Goal: Task Accomplishment & Management: Manage account settings

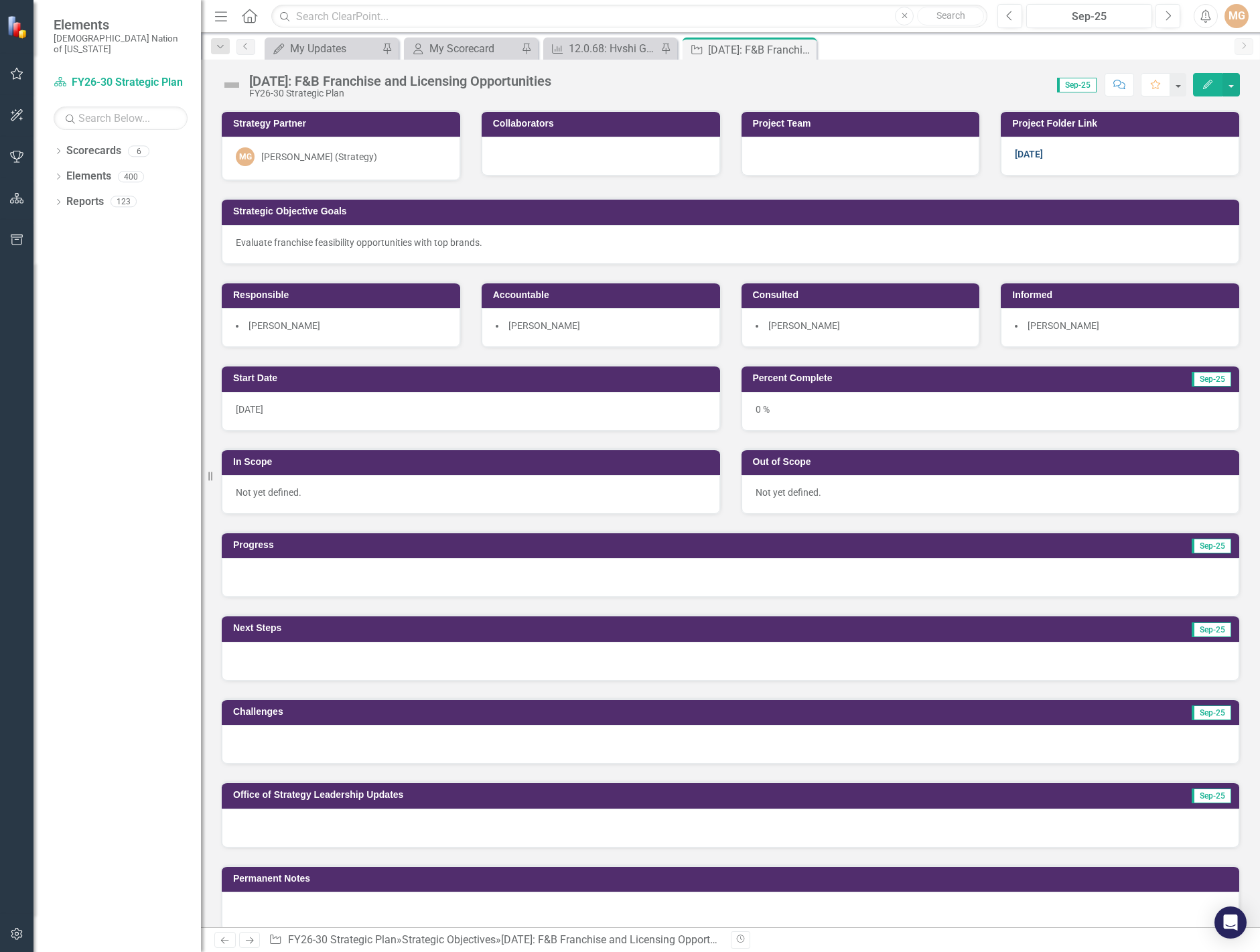
click at [1021, 156] on link "[DATE]" at bounding box center [1029, 154] width 28 height 11
click at [1059, 157] on div "[DATE]" at bounding box center [1120, 156] width 238 height 39
click at [1037, 155] on div "[DATE]" at bounding box center [1120, 156] width 238 height 39
click at [1017, 154] on link "[DATE]" at bounding box center [1029, 154] width 28 height 11
click at [1172, 122] on h3 "Project Folder Link" at bounding box center [1123, 123] width 221 height 10
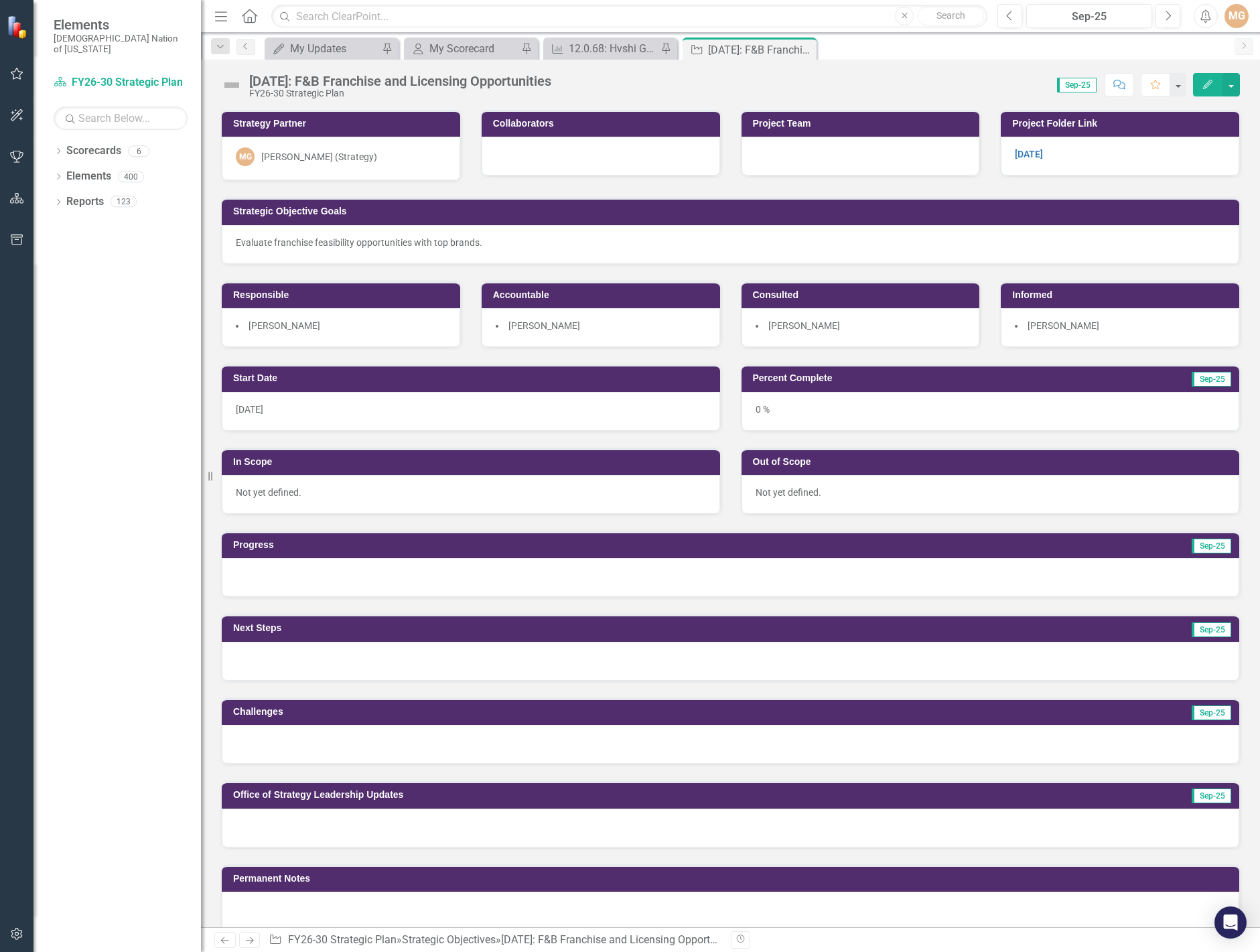
click at [1172, 121] on h3 "Project Folder Link" at bounding box center [1123, 123] width 221 height 10
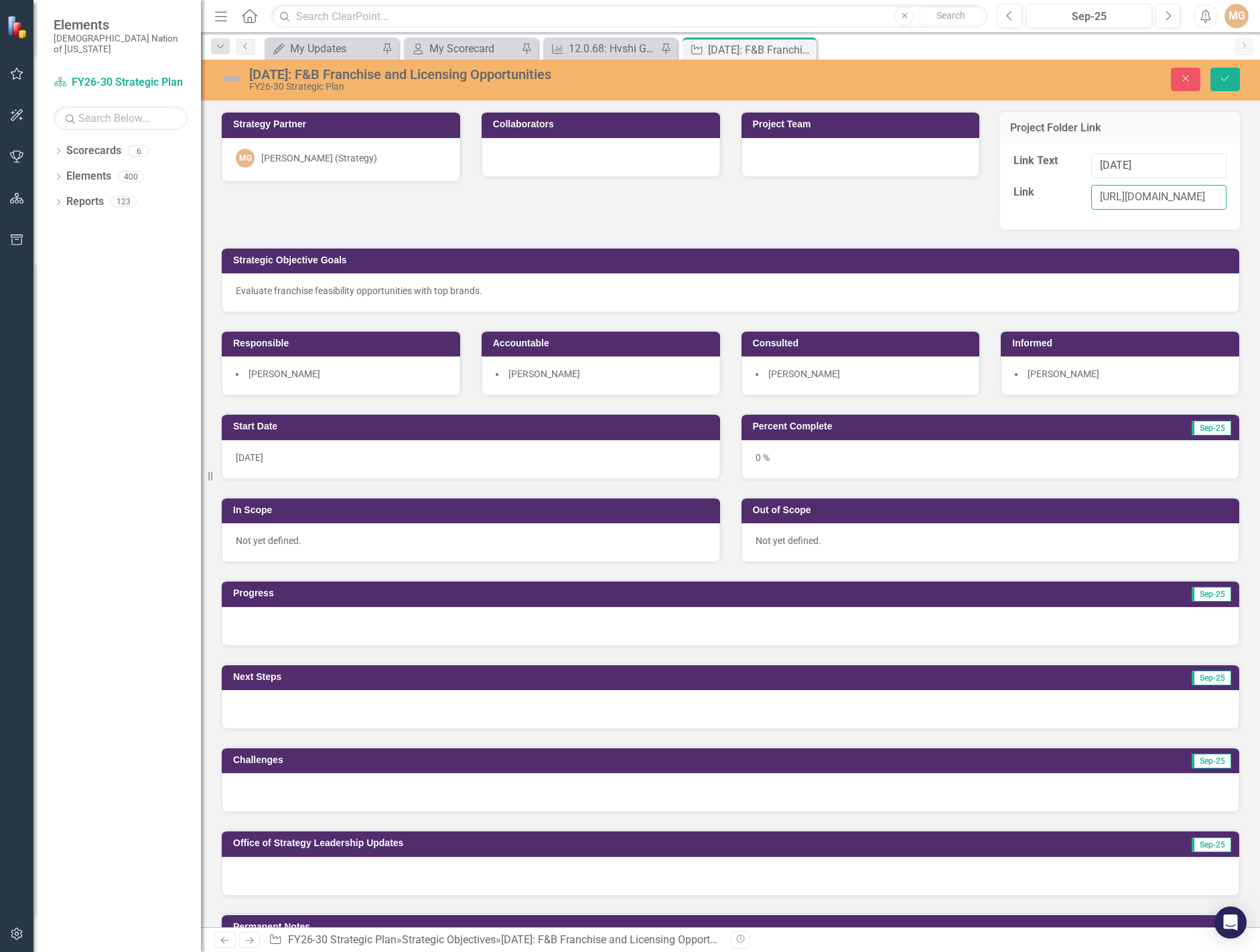
click at [1116, 200] on input "[URL][DOMAIN_NAME]" at bounding box center [1158, 197] width 136 height 25
paste input "[URL][DOMAIN_NAME]"
type input "[URL][DOMAIN_NAME]"
click at [1227, 80] on icon "Save" at bounding box center [1225, 78] width 12 height 10
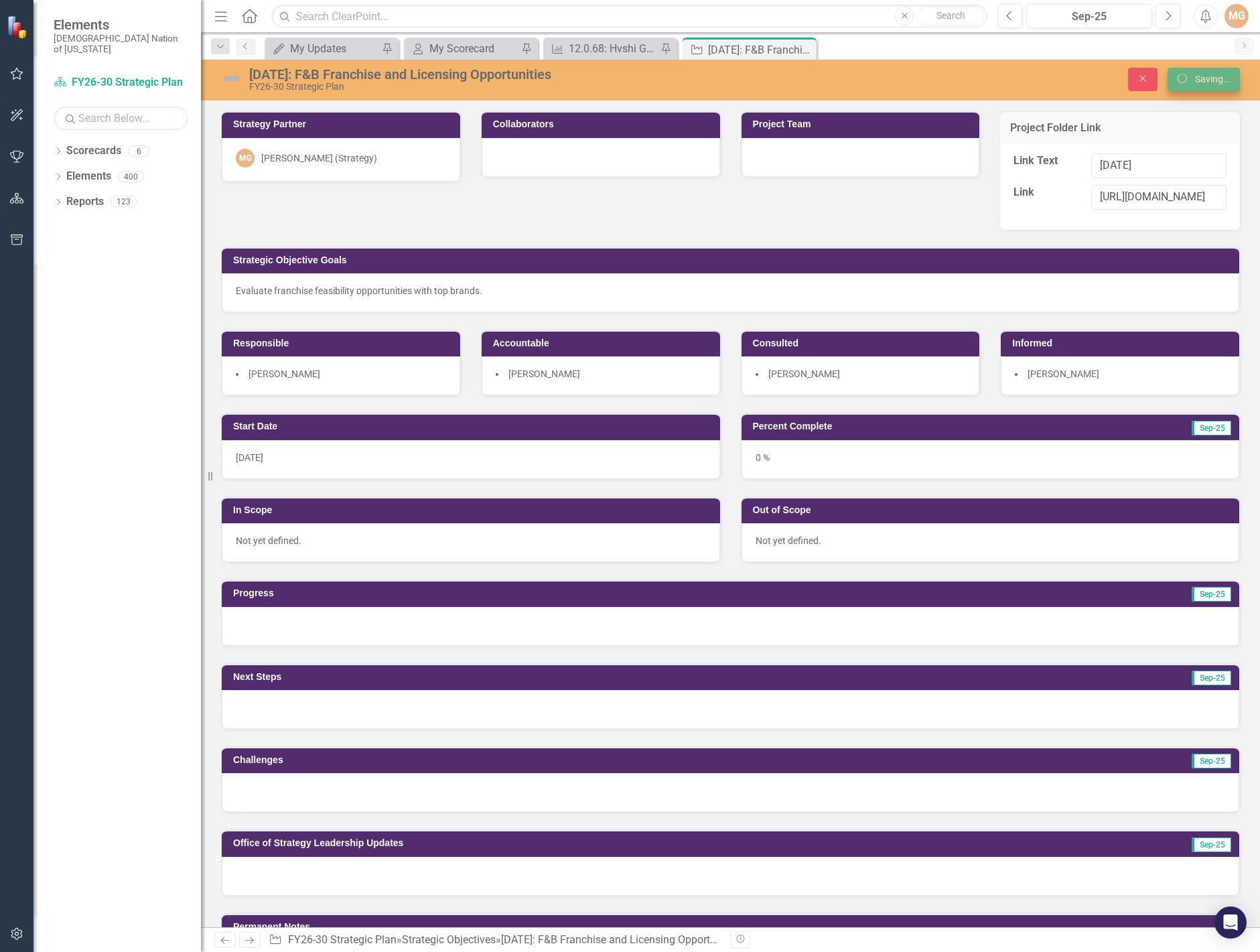
scroll to position [0, 0]
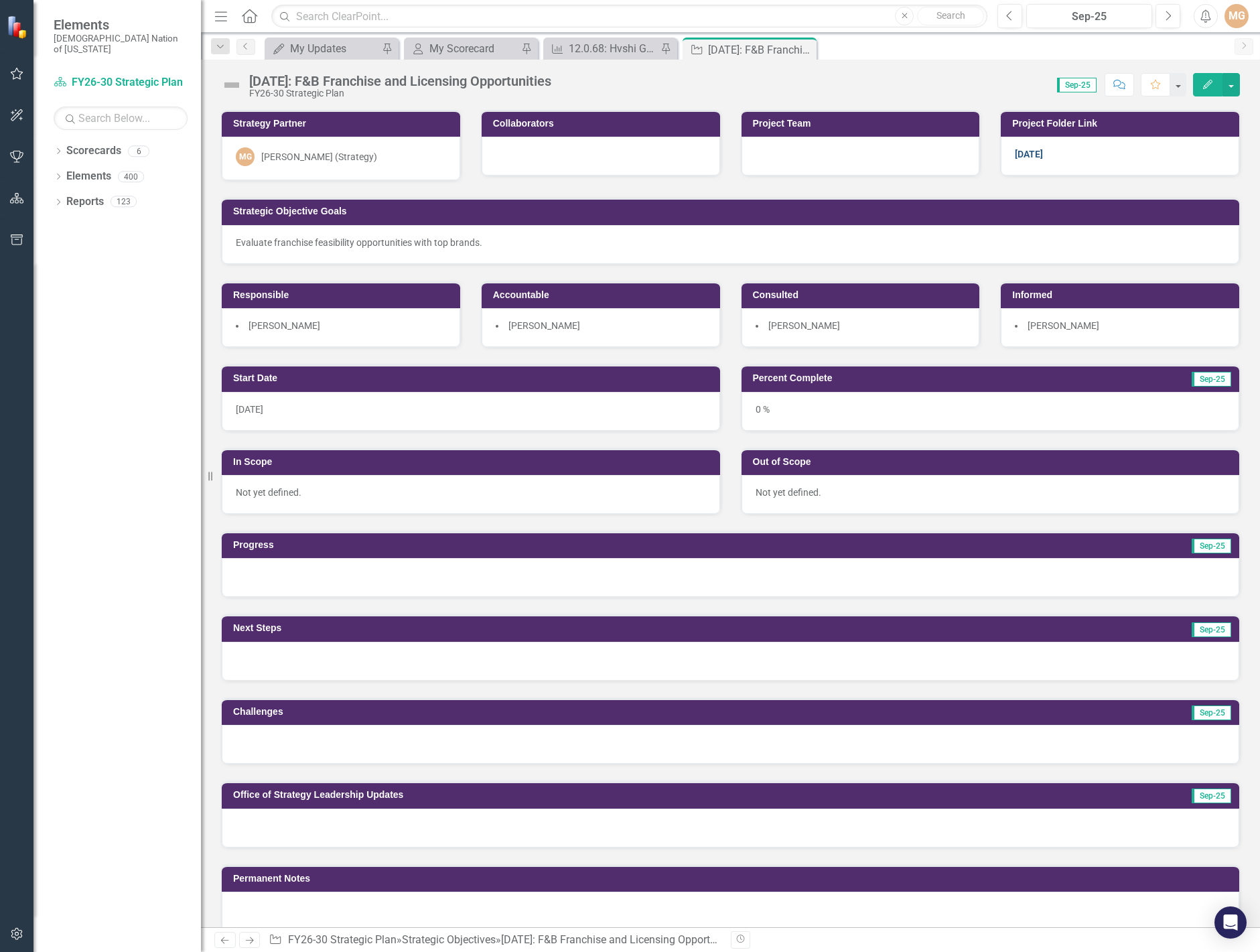
click at [1015, 155] on link "[DATE]" at bounding box center [1029, 154] width 28 height 11
click at [806, 53] on icon at bounding box center [804, 50] width 7 height 7
click at [666, 48] on icon "Close" at bounding box center [664, 49] width 13 height 11
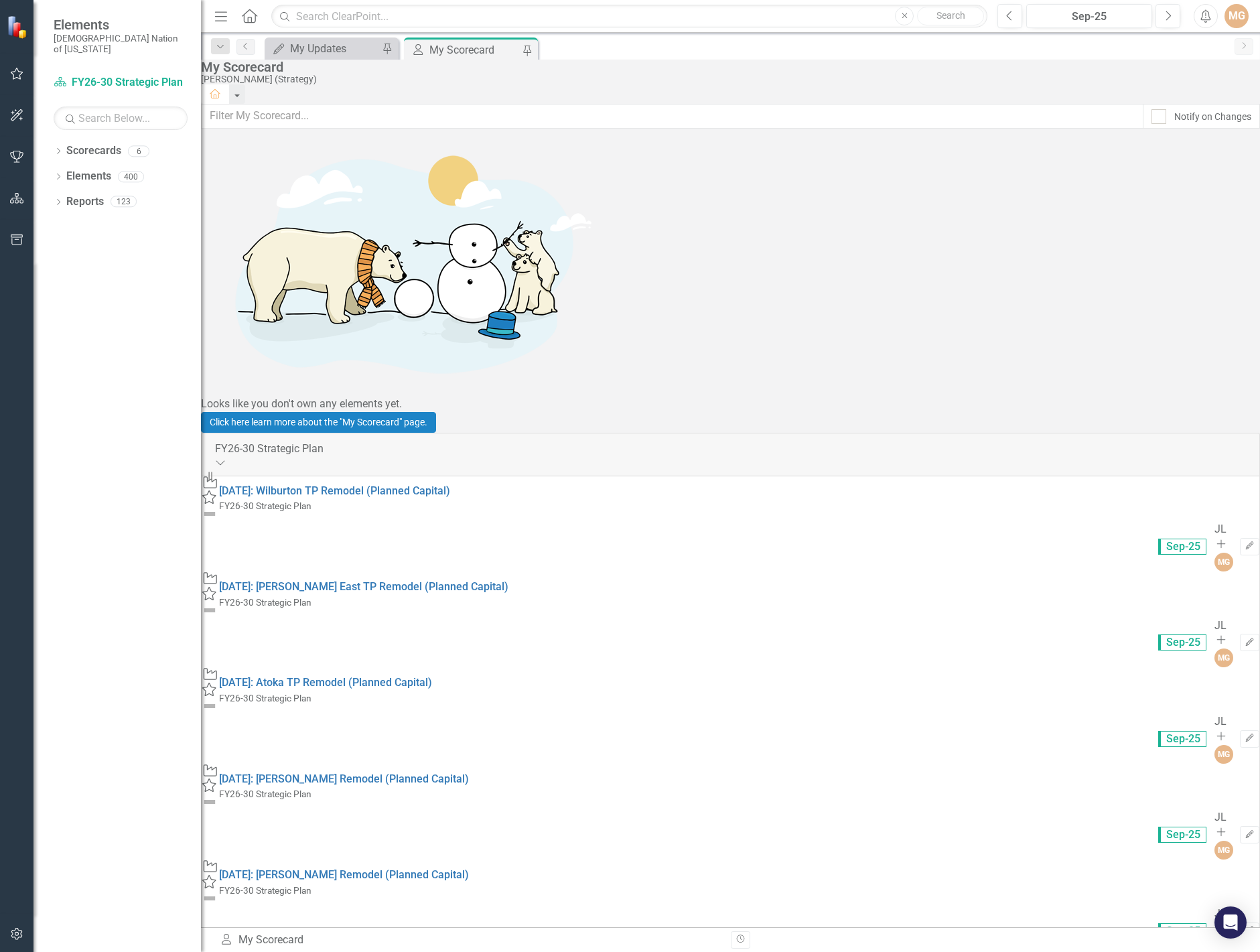
scroll to position [603, 0]
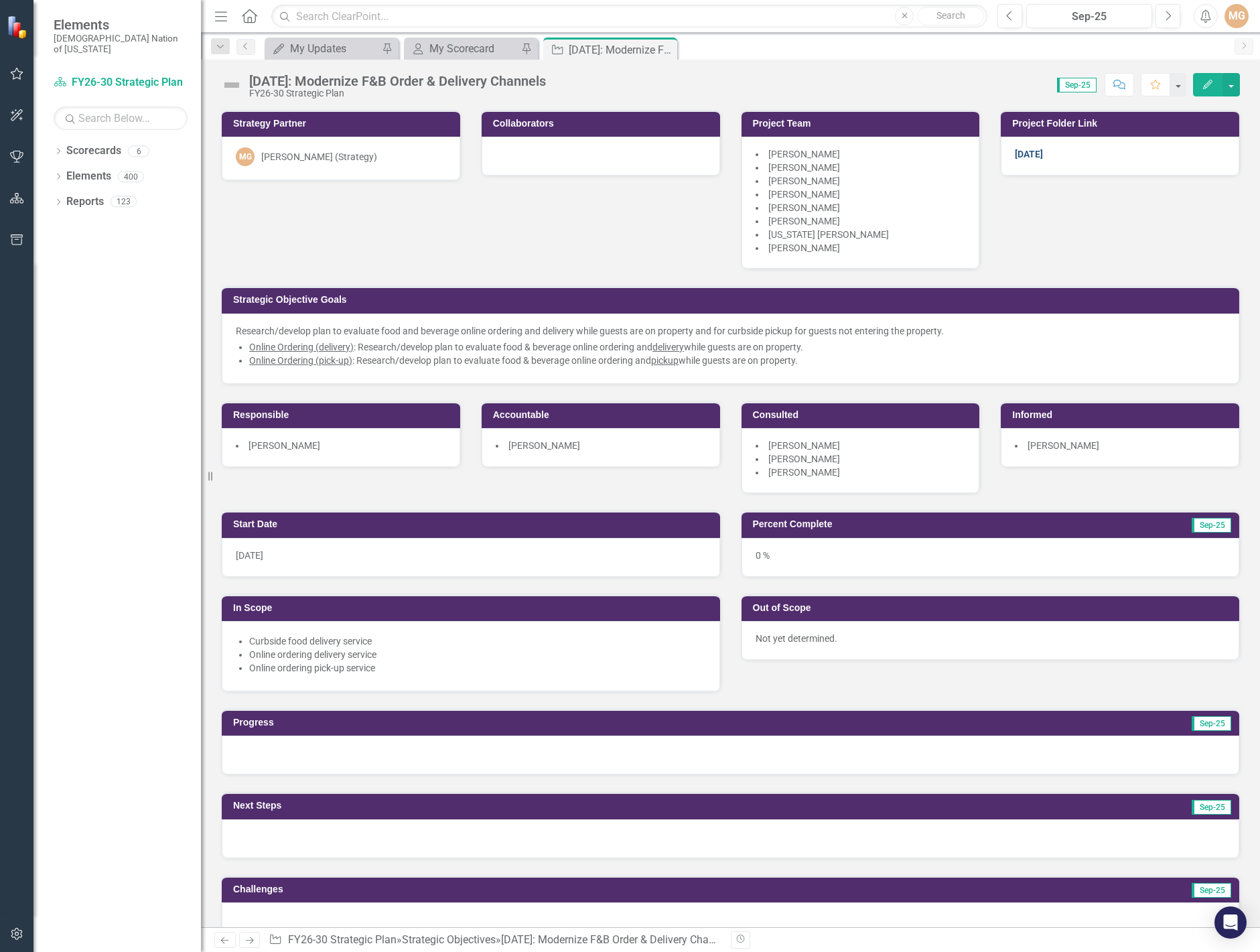
click at [1024, 152] on link "[DATE]" at bounding box center [1029, 154] width 28 height 11
click at [1113, 120] on h3 "Project Folder Link" at bounding box center [1123, 123] width 221 height 10
click at [1113, 119] on h3 "Project Folder Link" at bounding box center [1123, 123] width 221 height 10
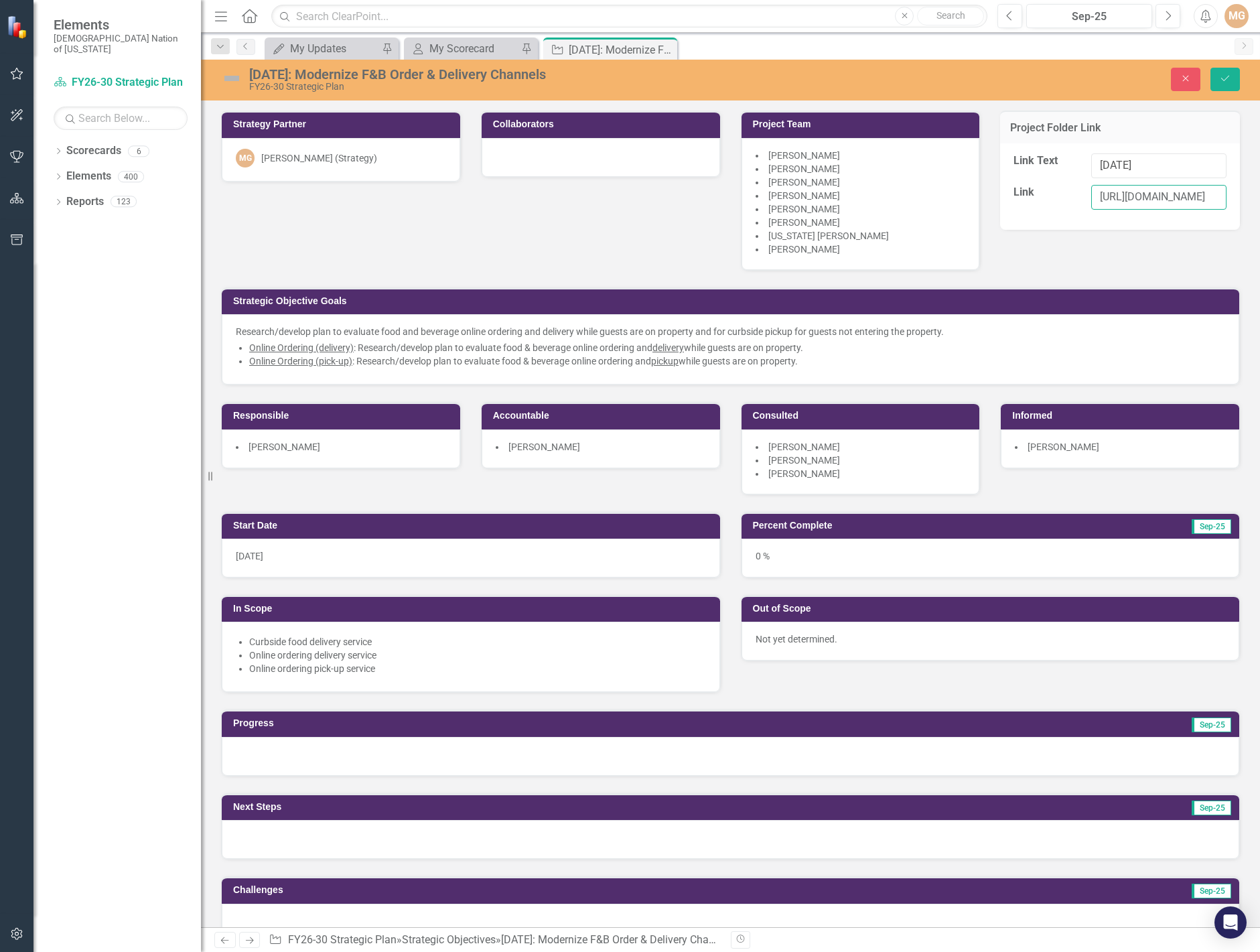
click at [1180, 200] on input "[URL][DOMAIN_NAME]" at bounding box center [1158, 197] width 136 height 25
click at [1172, 201] on input "Link" at bounding box center [1158, 197] width 136 height 25
paste input "[URL][DOMAIN_NAME]"
type input "[URL][DOMAIN_NAME]"
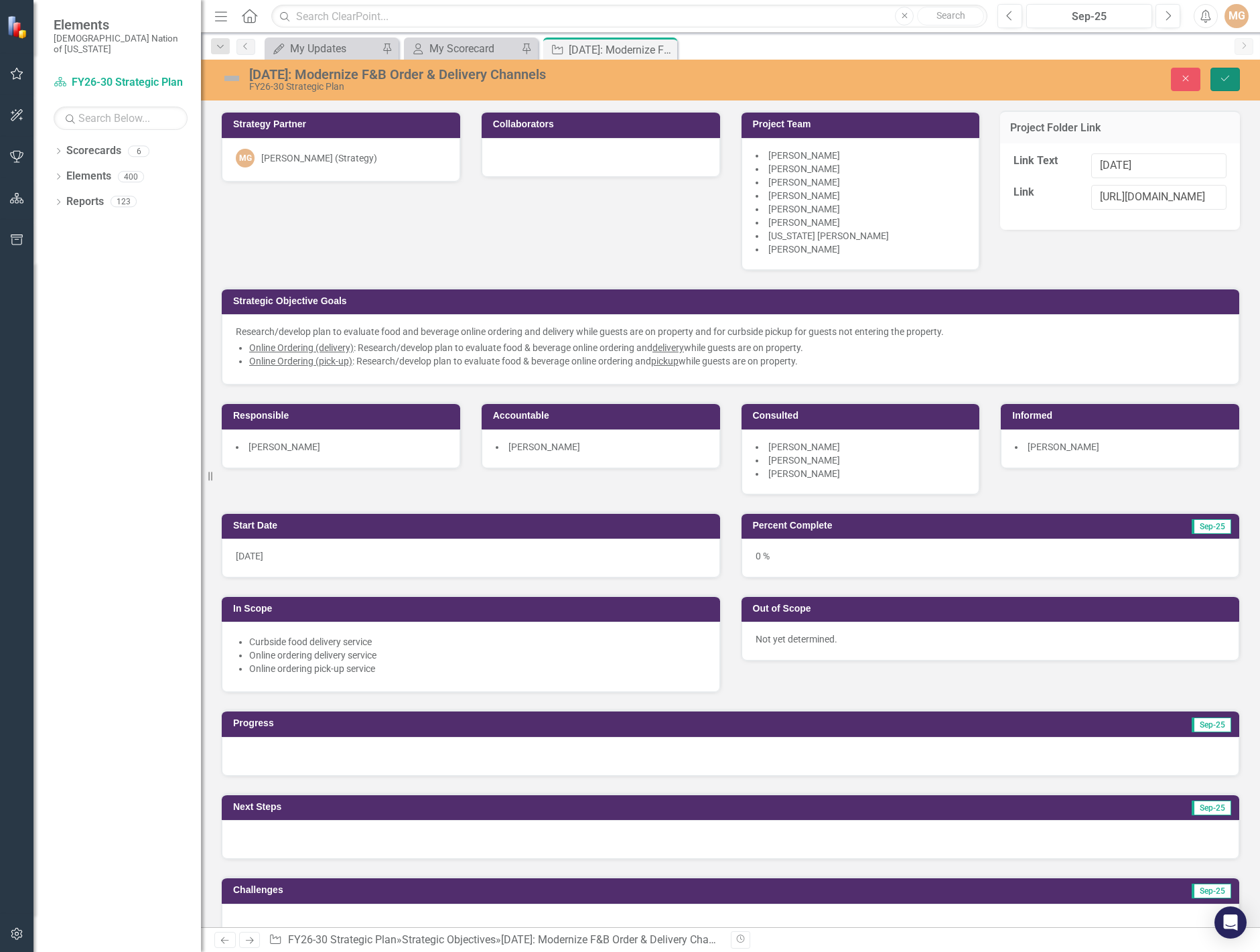
click at [1216, 75] on button "Save" at bounding box center [1225, 79] width 30 height 24
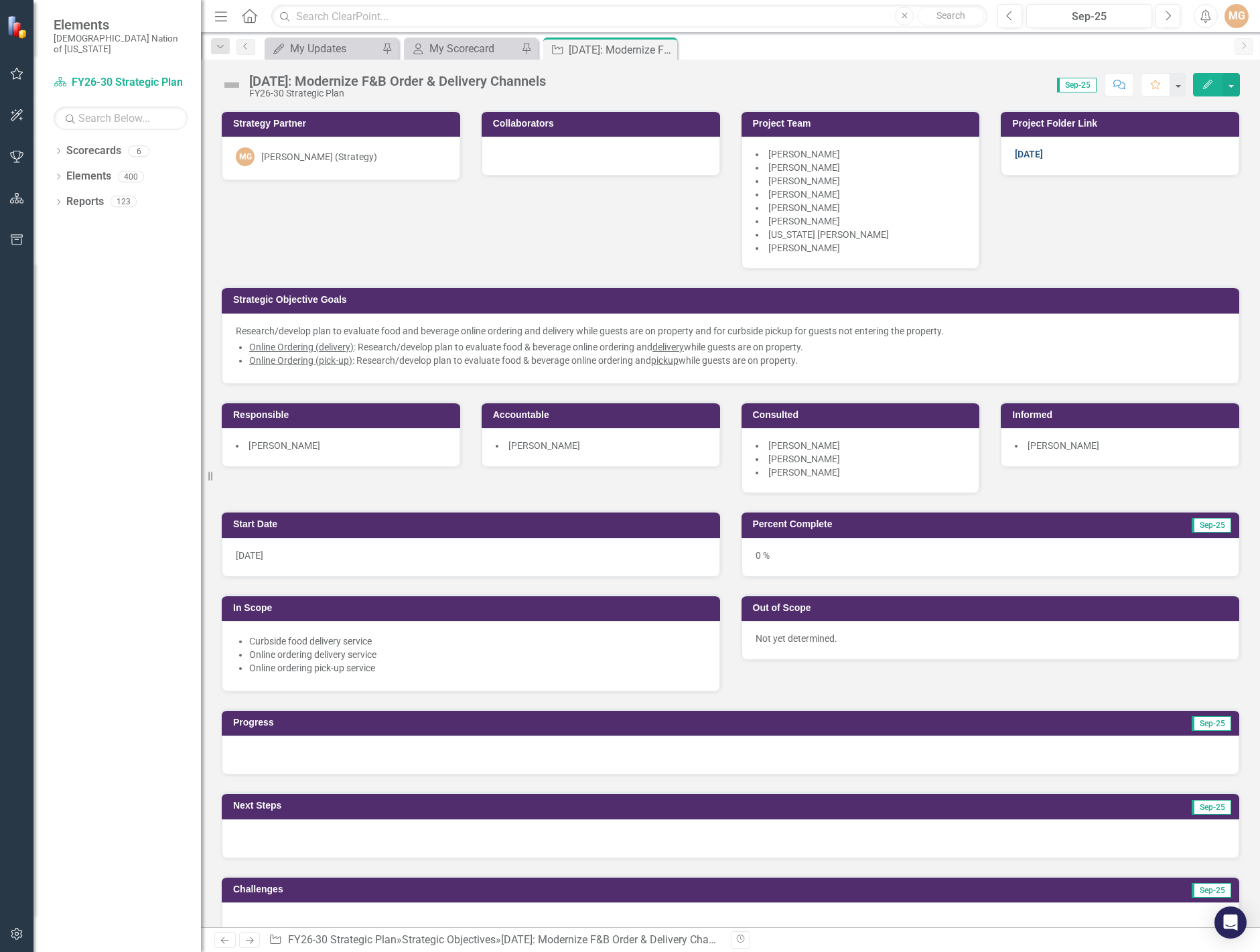
click at [1024, 150] on link "[DATE]" at bounding box center [1029, 154] width 28 height 11
click at [1015, 153] on link "[DATE]" at bounding box center [1029, 154] width 28 height 11
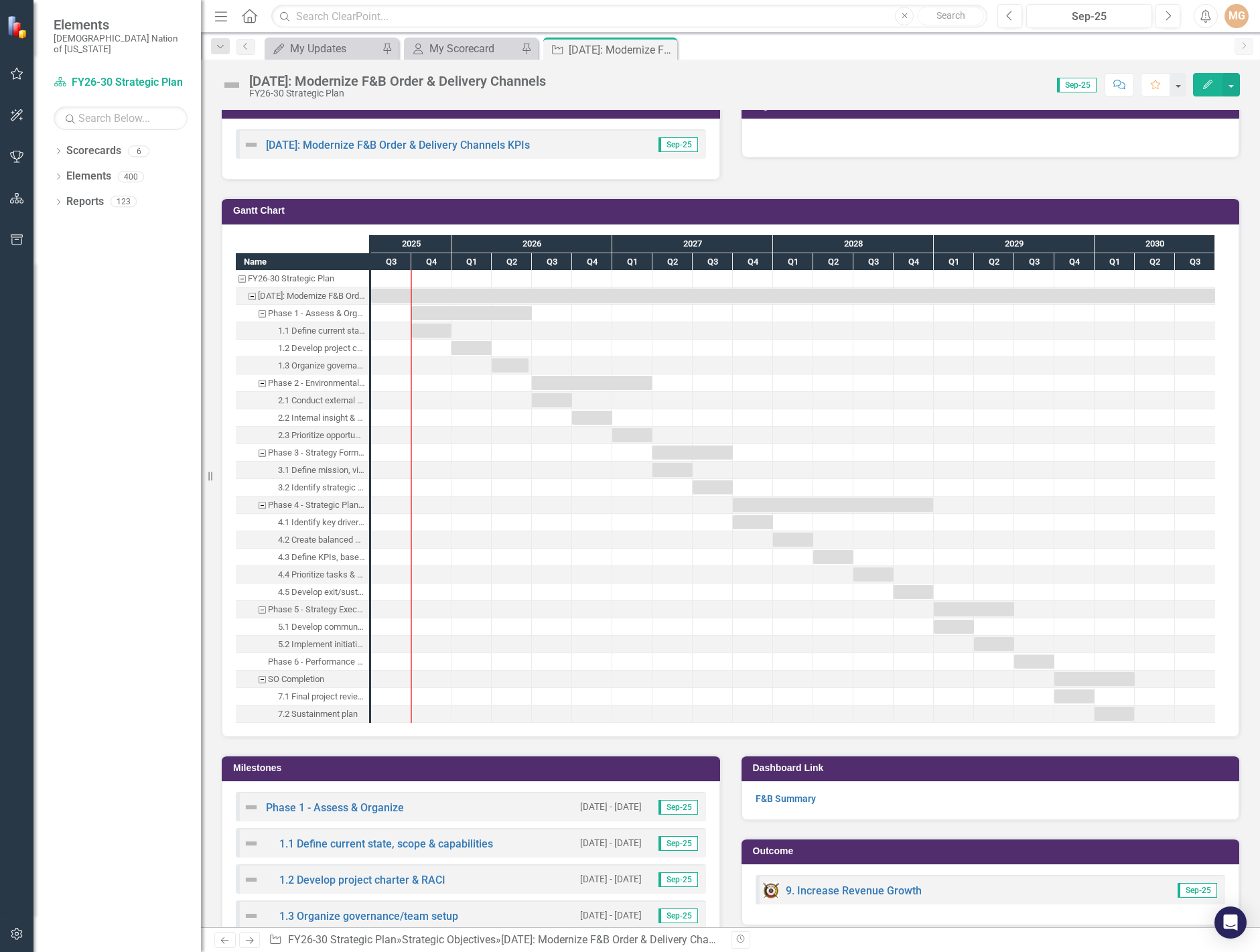
scroll to position [1072, 0]
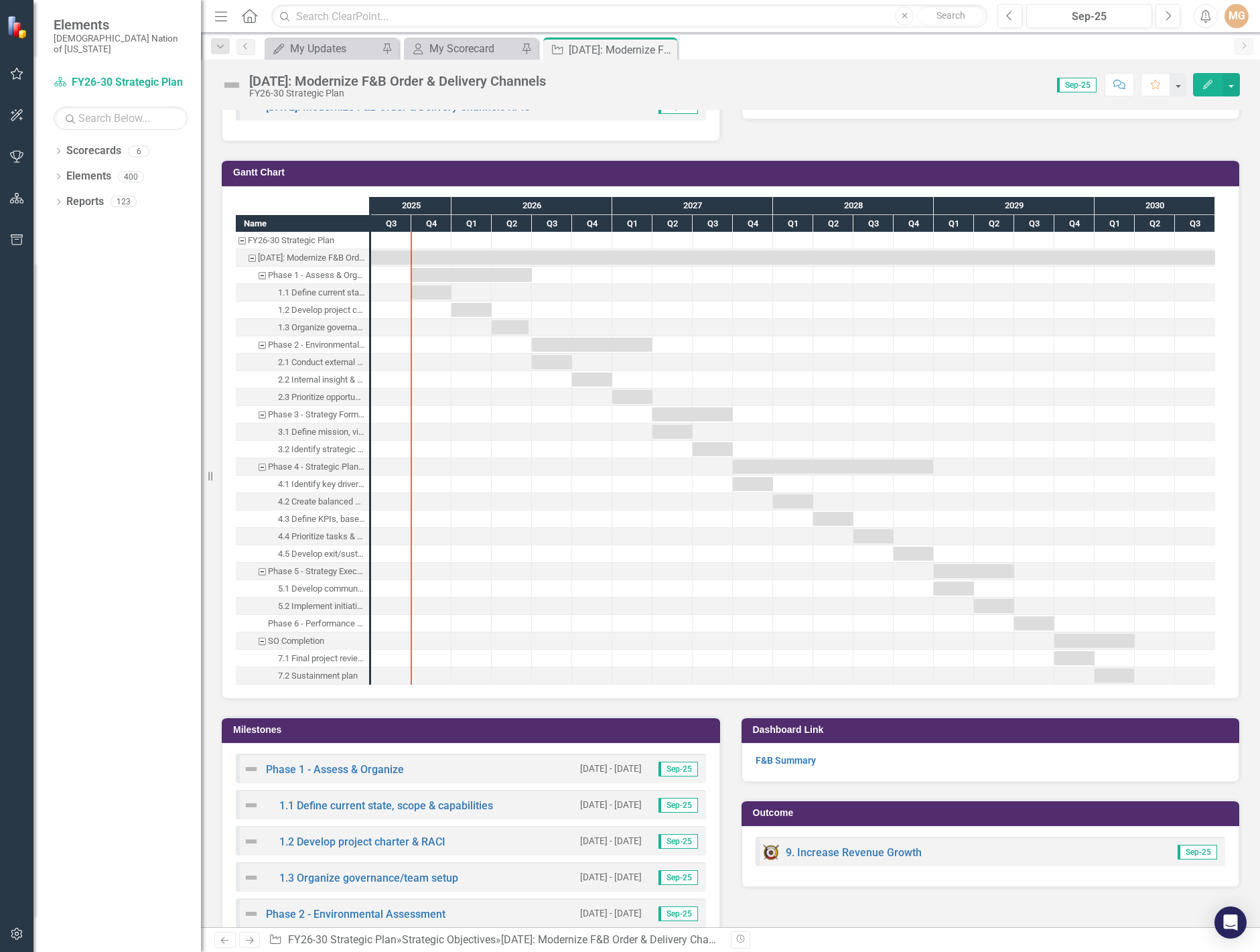
click at [779, 144] on div "Gantt Chart Name FY26-30 Strategic Plan 9.4.43: Modernize F&B Order & Delivery …" at bounding box center [730, 420] width 1038 height 557
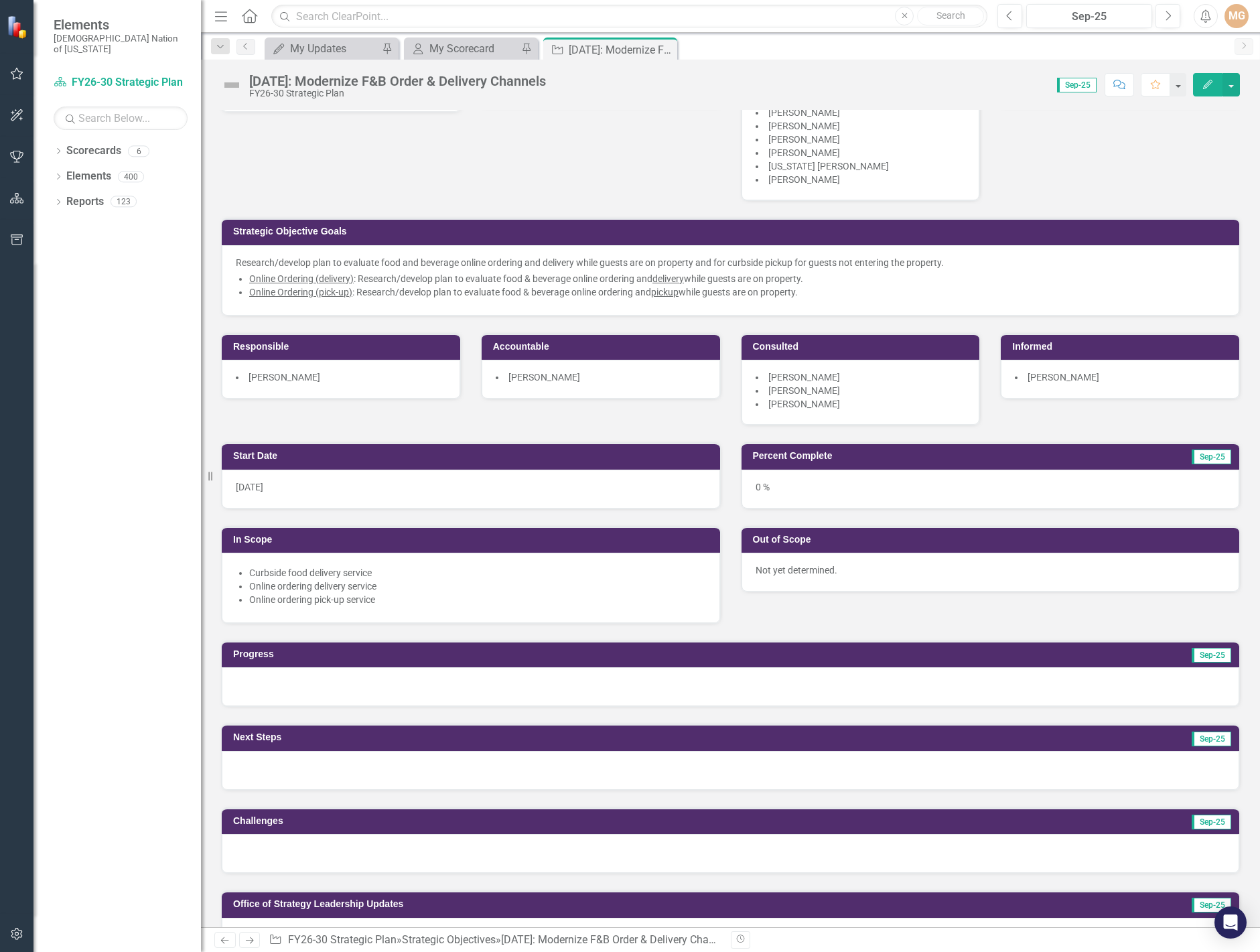
scroll to position [0, 0]
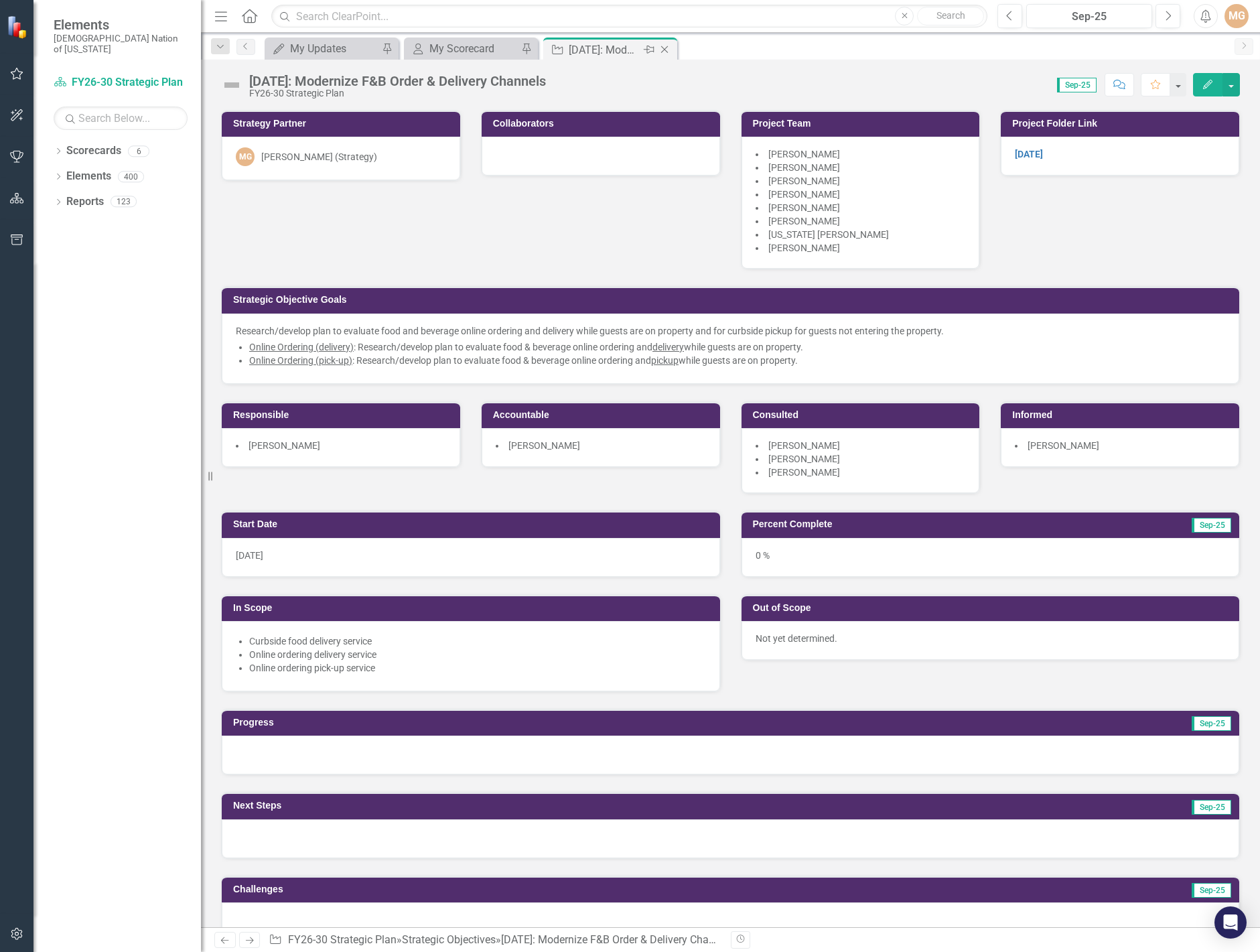
click at [668, 47] on icon "Close" at bounding box center [664, 49] width 13 height 11
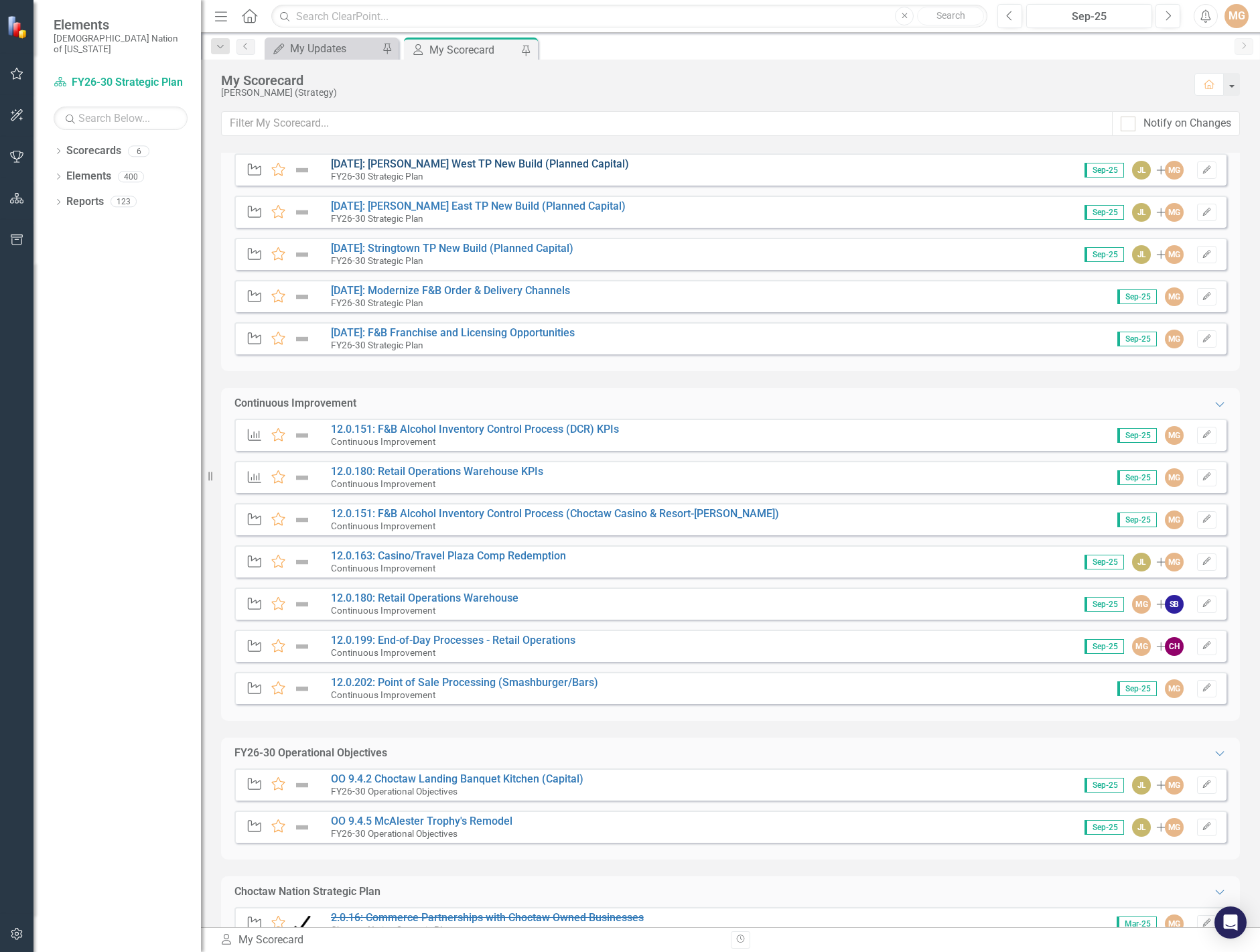
scroll to position [536, 0]
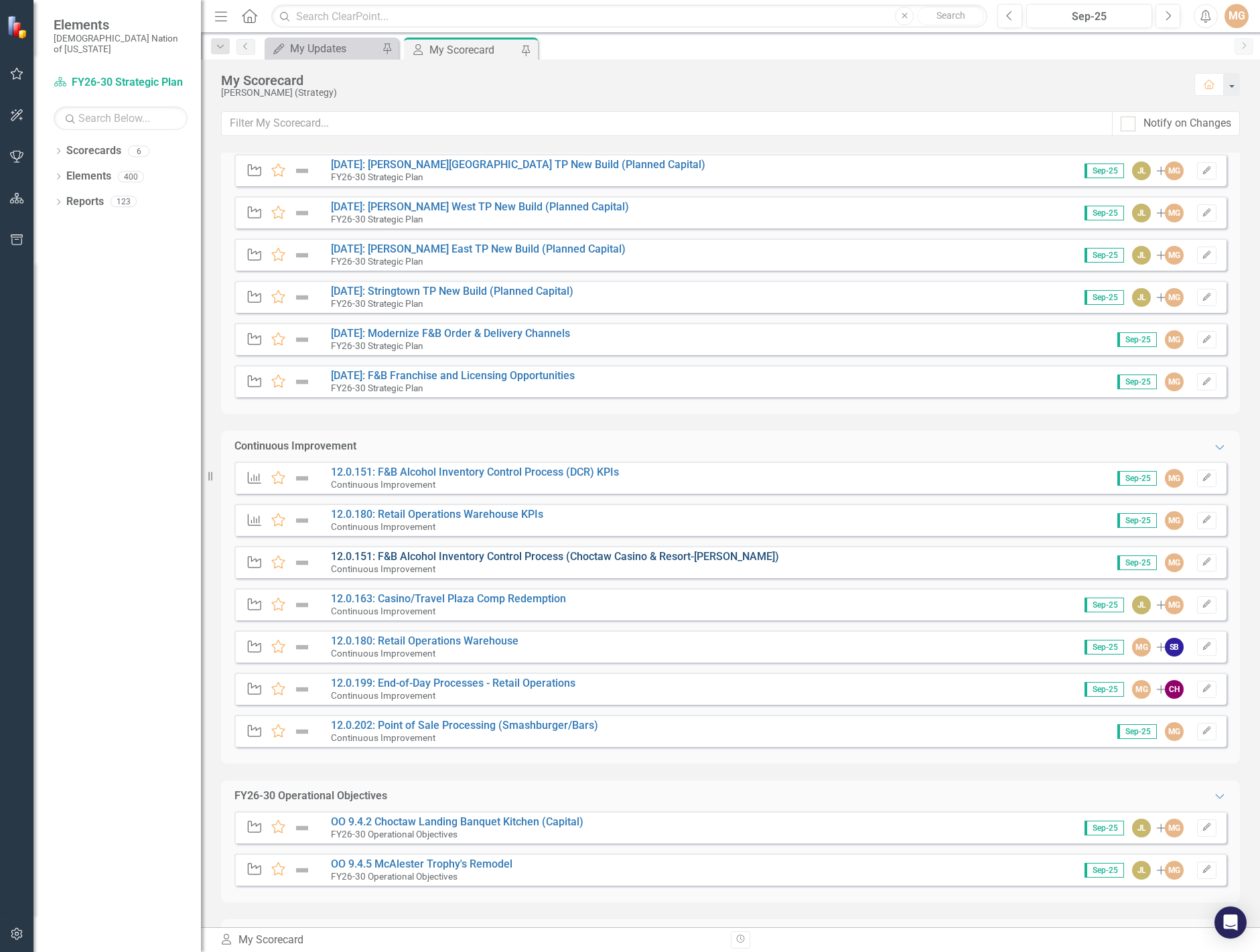
click at [474, 557] on link "12.0.151: F&B Alcohol Inventory Control Process (Choctaw Casino & Resort-[PERSO…" at bounding box center [555, 556] width 448 height 13
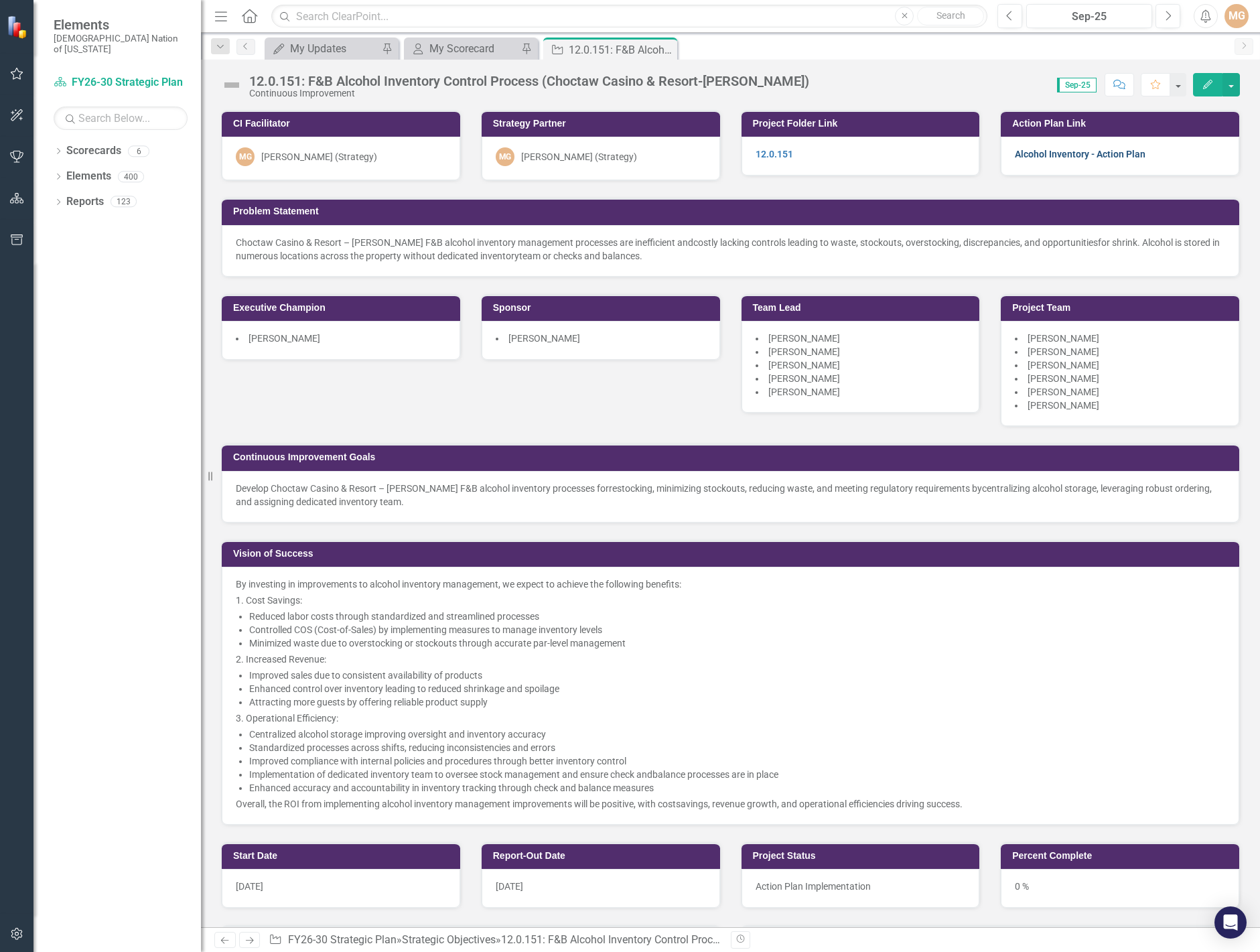
click at [1063, 150] on link "Alcohol Inventory - Action Plan" at bounding box center [1080, 154] width 130 height 11
click at [777, 152] on link "12.0.151" at bounding box center [774, 154] width 38 height 11
click at [868, 127] on h3 "Project Folder Link" at bounding box center [863, 123] width 221 height 10
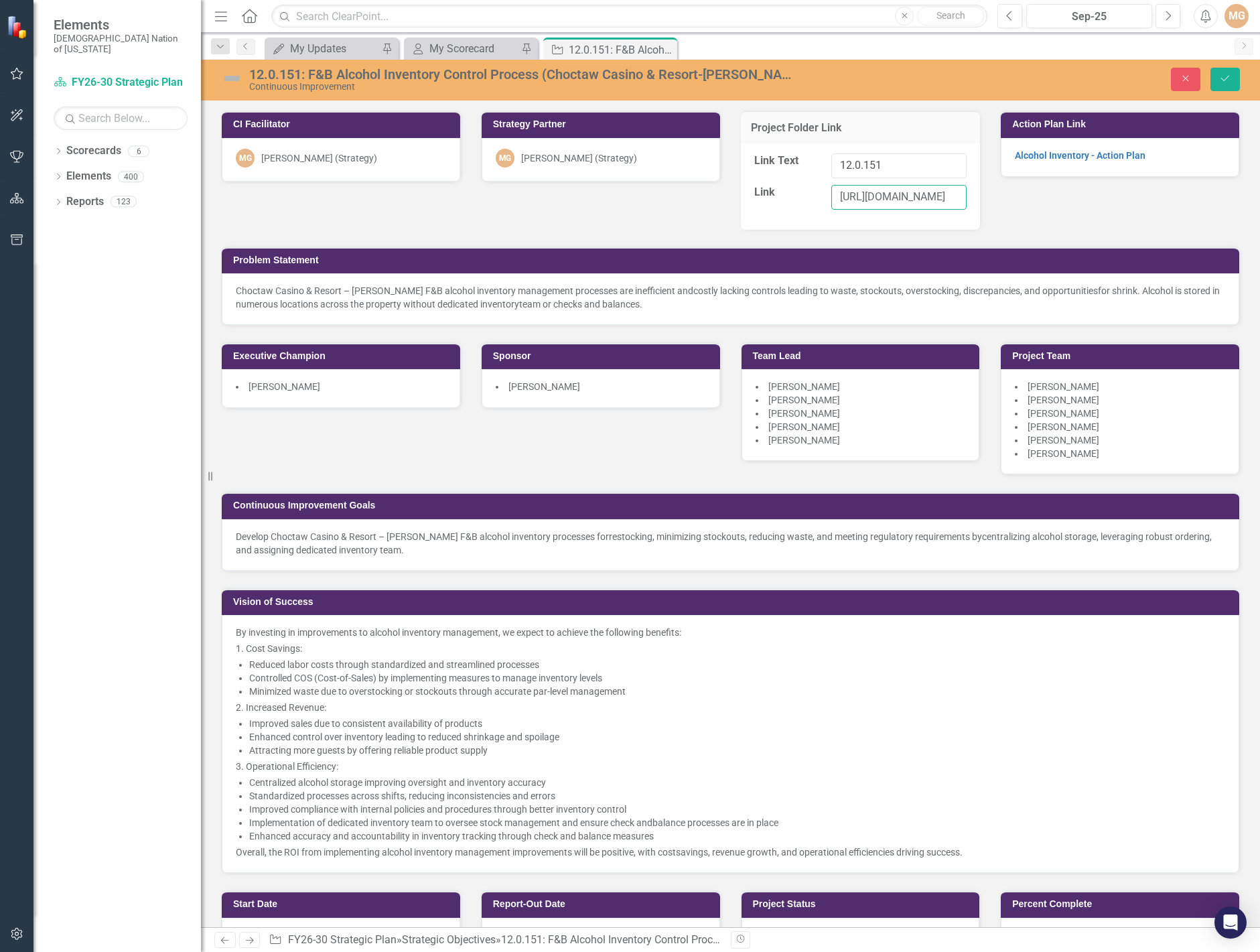
click at [935, 201] on input "https://choctawnationofoklahoma.sharepoint.com/sites/TheOfficeofStrategy/2%20%2…" at bounding box center [898, 197] width 136 height 25
paste input "https://choctawnationofoklahoma.sharepoint.com/sites/TheOfficeofStrategy/2%20%2…"
type input "https://choctawnationofoklahoma.sharepoint.com/sites/TheOfficeofStrategy/2%20%2…"
click at [1225, 76] on icon "Save" at bounding box center [1225, 78] width 12 height 10
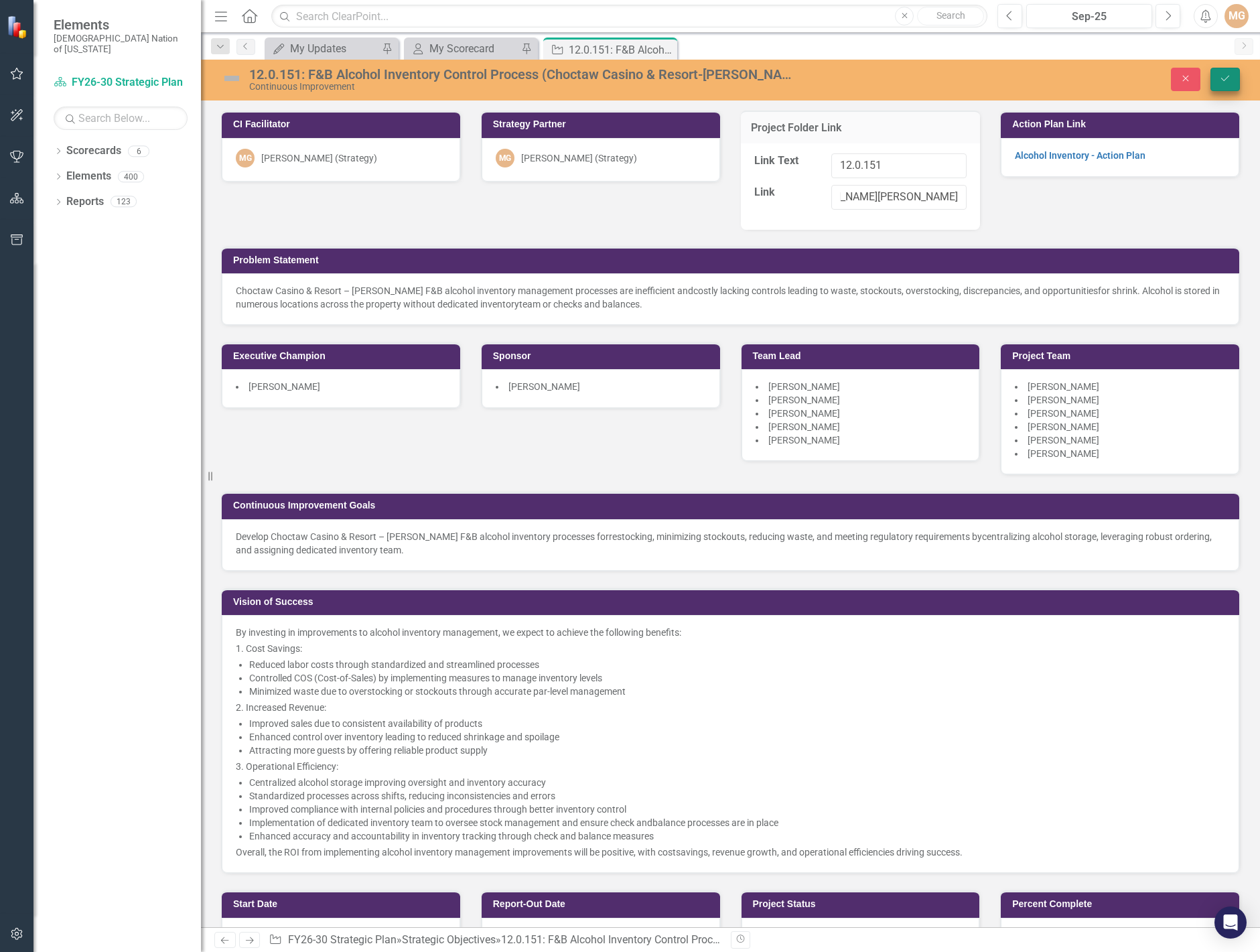
scroll to position [0, 0]
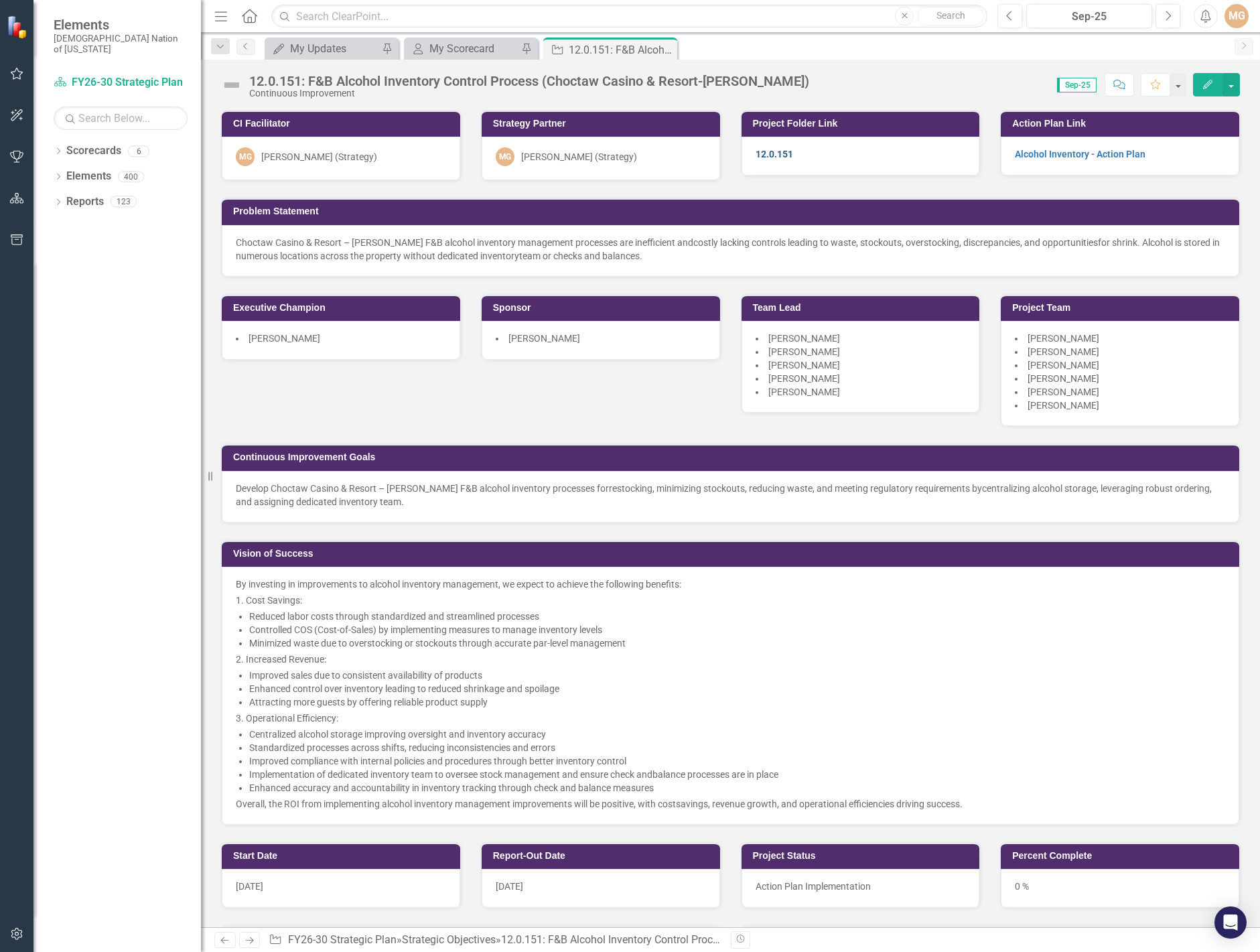
click at [756, 154] on link "12.0.151" at bounding box center [774, 154] width 38 height 11
click at [664, 45] on icon "Close" at bounding box center [664, 49] width 13 height 11
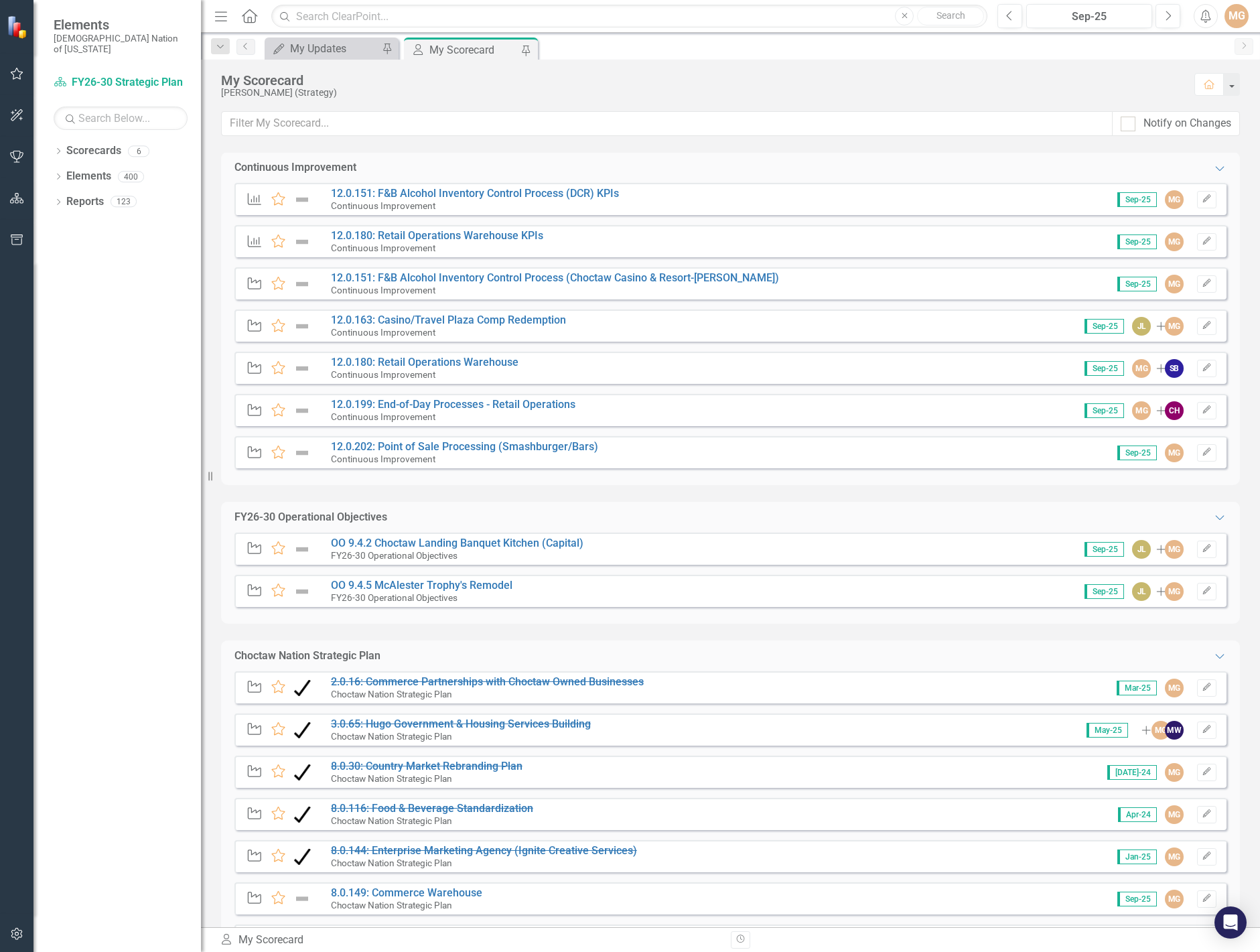
scroll to position [804, 0]
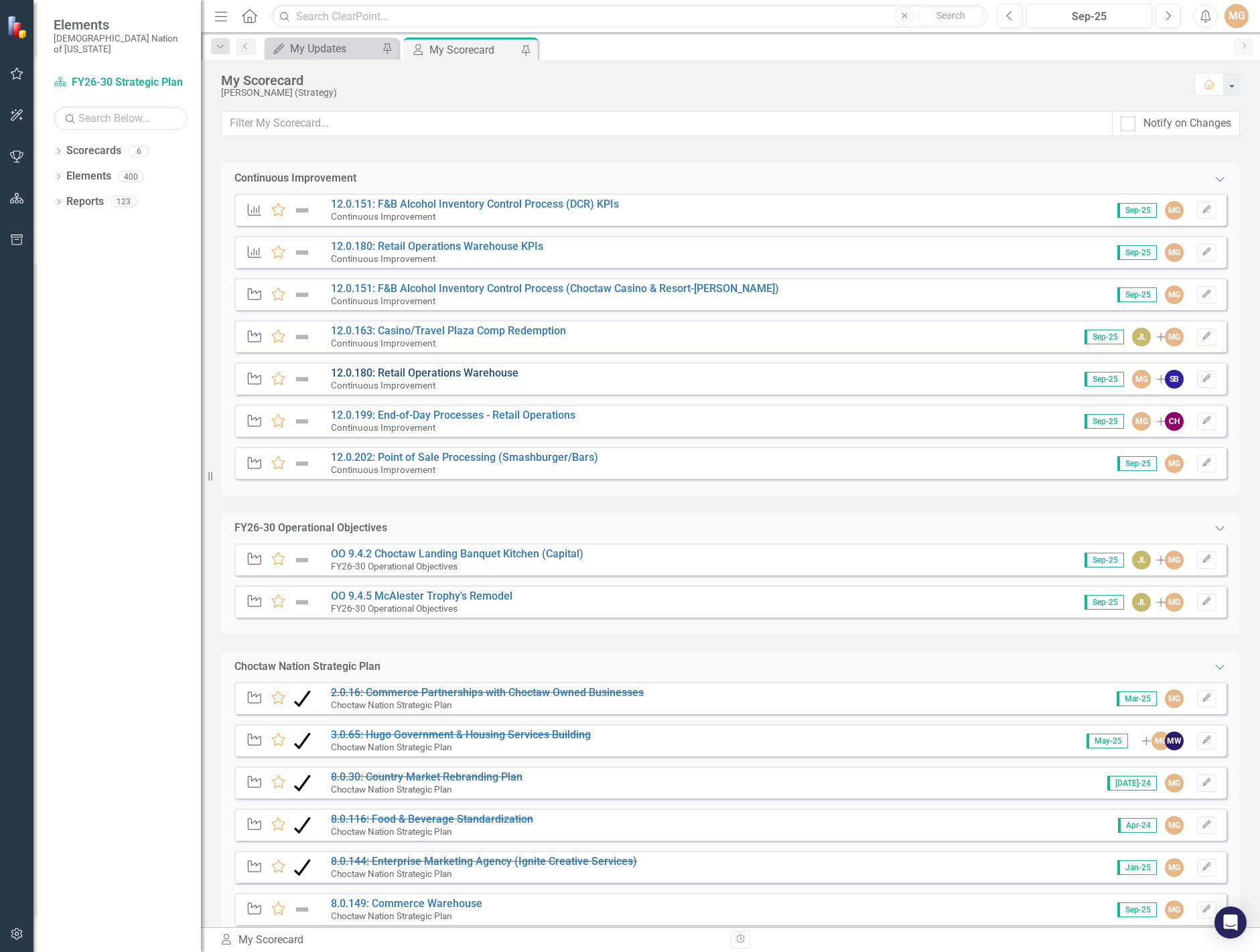
click at [474, 372] on link "12.0.180: Retail Operations Warehouse" at bounding box center [425, 372] width 187 height 13
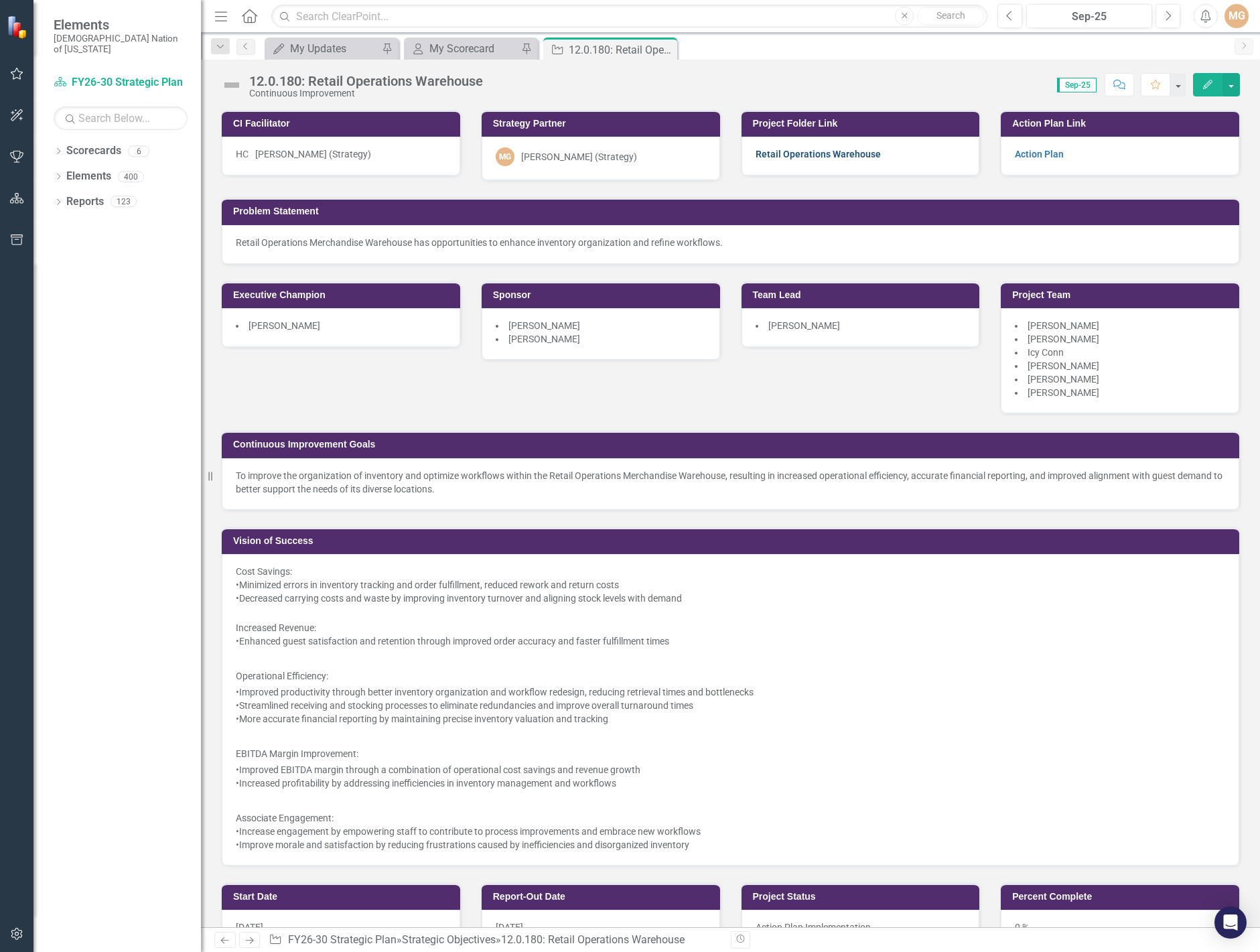
click at [810, 153] on link "Retail Operations Warehouse" at bounding box center [818, 154] width 125 height 11
click at [862, 127] on h3 "Project Folder Link" at bounding box center [863, 123] width 221 height 10
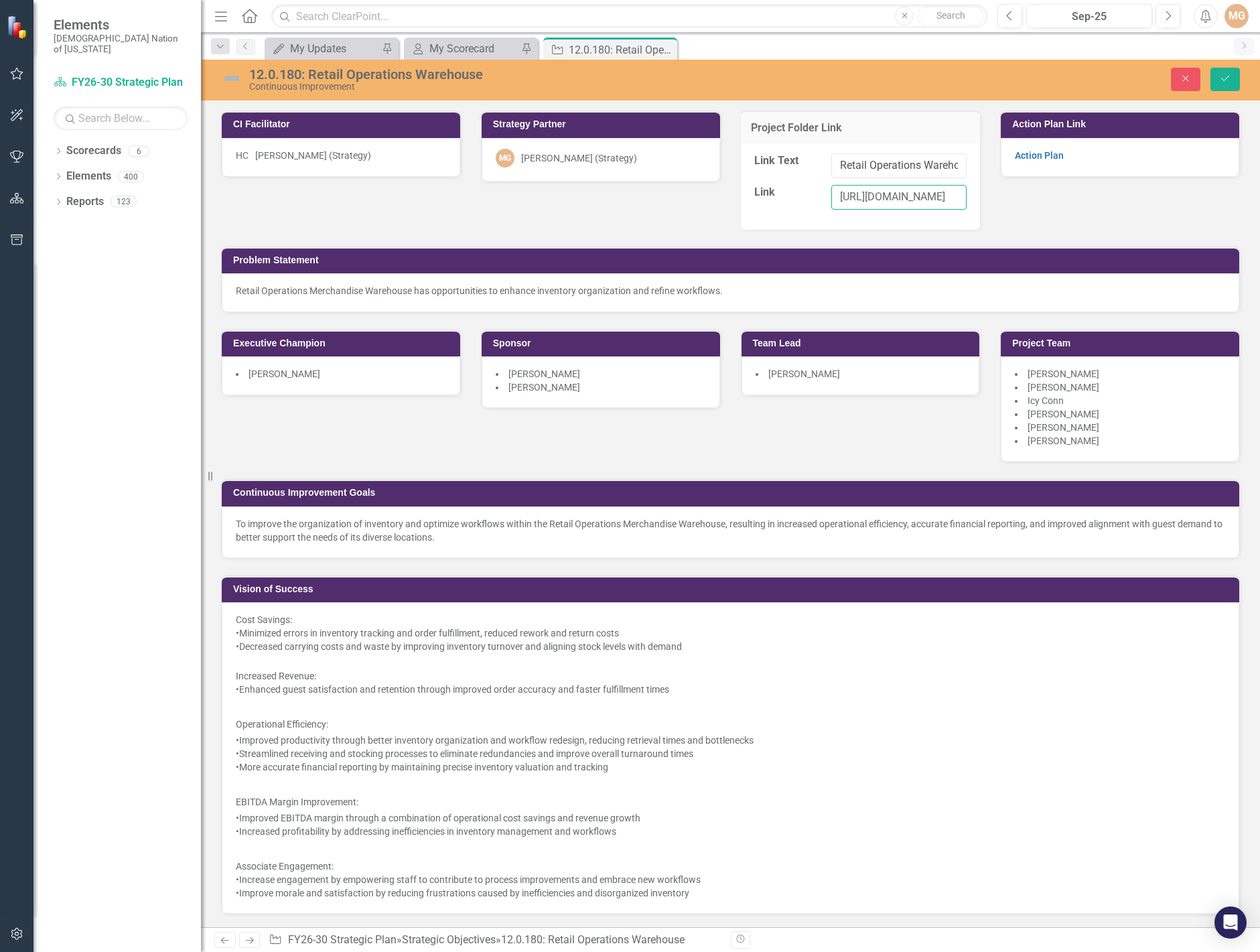
click at [895, 198] on input "https://choctawnationofoklahoma.sharepoint.com/sites/TheOfficeofStrategy/2%20%2…" at bounding box center [898, 197] width 136 height 25
paste input "https://choctawnationofoklahoma.sharepoint.com/sites/TheOfficeofStrategy/2%20%2…"
type input "https://choctawnationofoklahoma.sharepoint.com/sites/TheOfficeofStrategy/2%20%2…"
click at [1230, 76] on icon "Save" at bounding box center [1225, 78] width 12 height 10
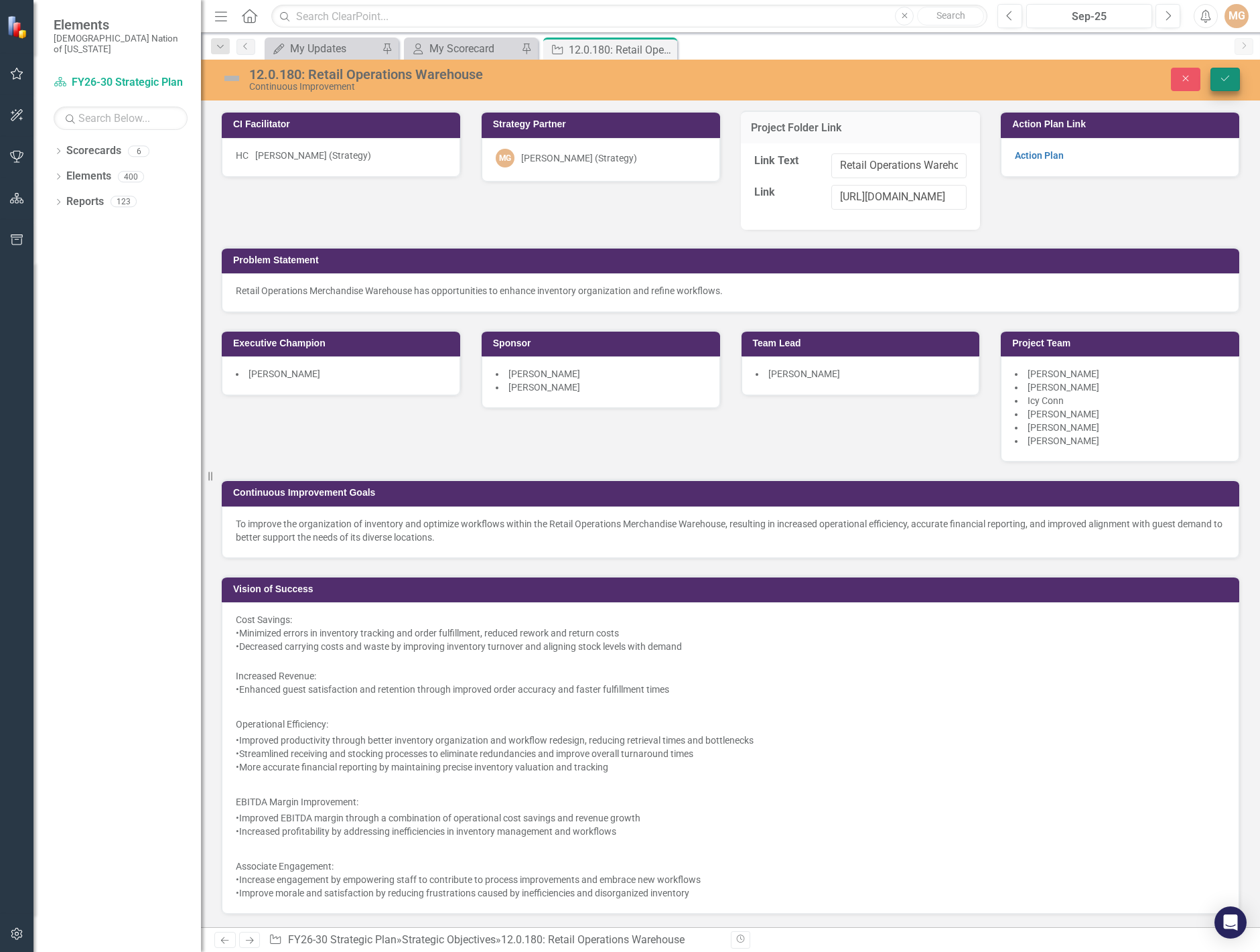
scroll to position [0, 0]
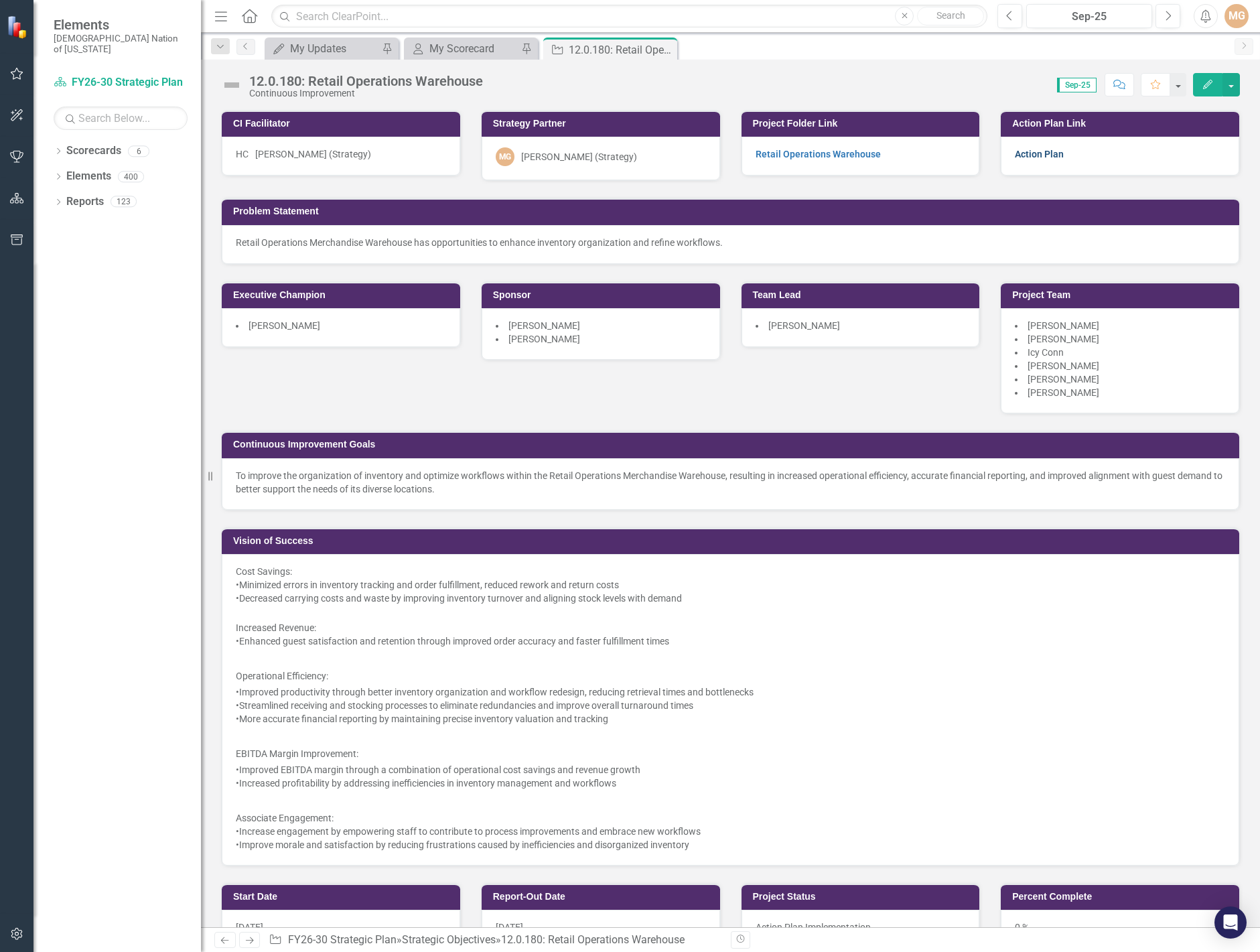
click at [1038, 158] on link "Action Plan" at bounding box center [1039, 154] width 49 height 11
click at [665, 51] on icon at bounding box center [665, 50] width 7 height 7
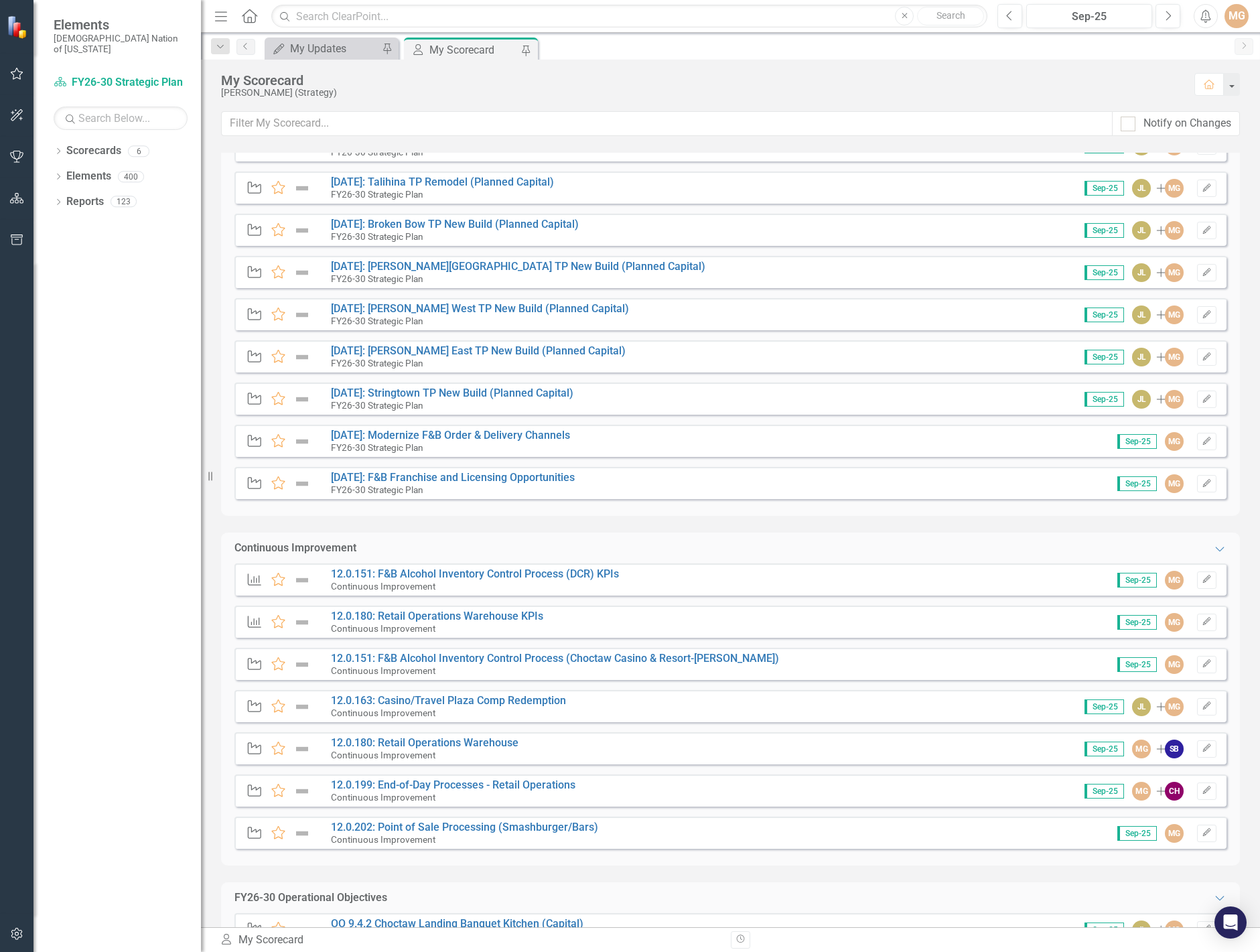
scroll to position [469, 0]
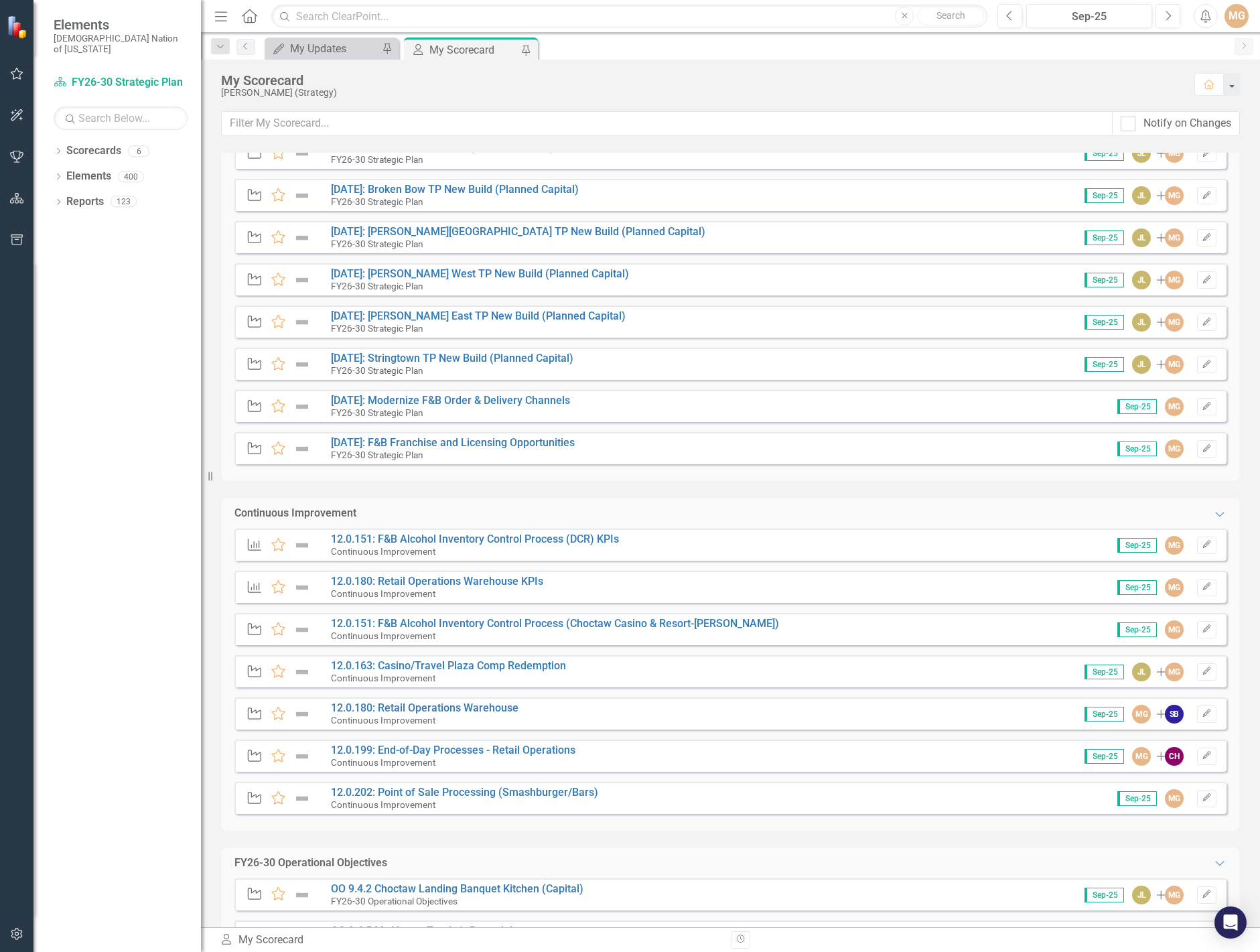
click at [705, 471] on div "Strategic Objective Favorite 9.4.27: Wilburton TP Remodel (Planned Capital) FY2…" at bounding box center [730, 97] width 992 height 766
click at [503, 708] on link "12.0.180: Retail Operations Warehouse" at bounding box center [425, 708] width 187 height 13
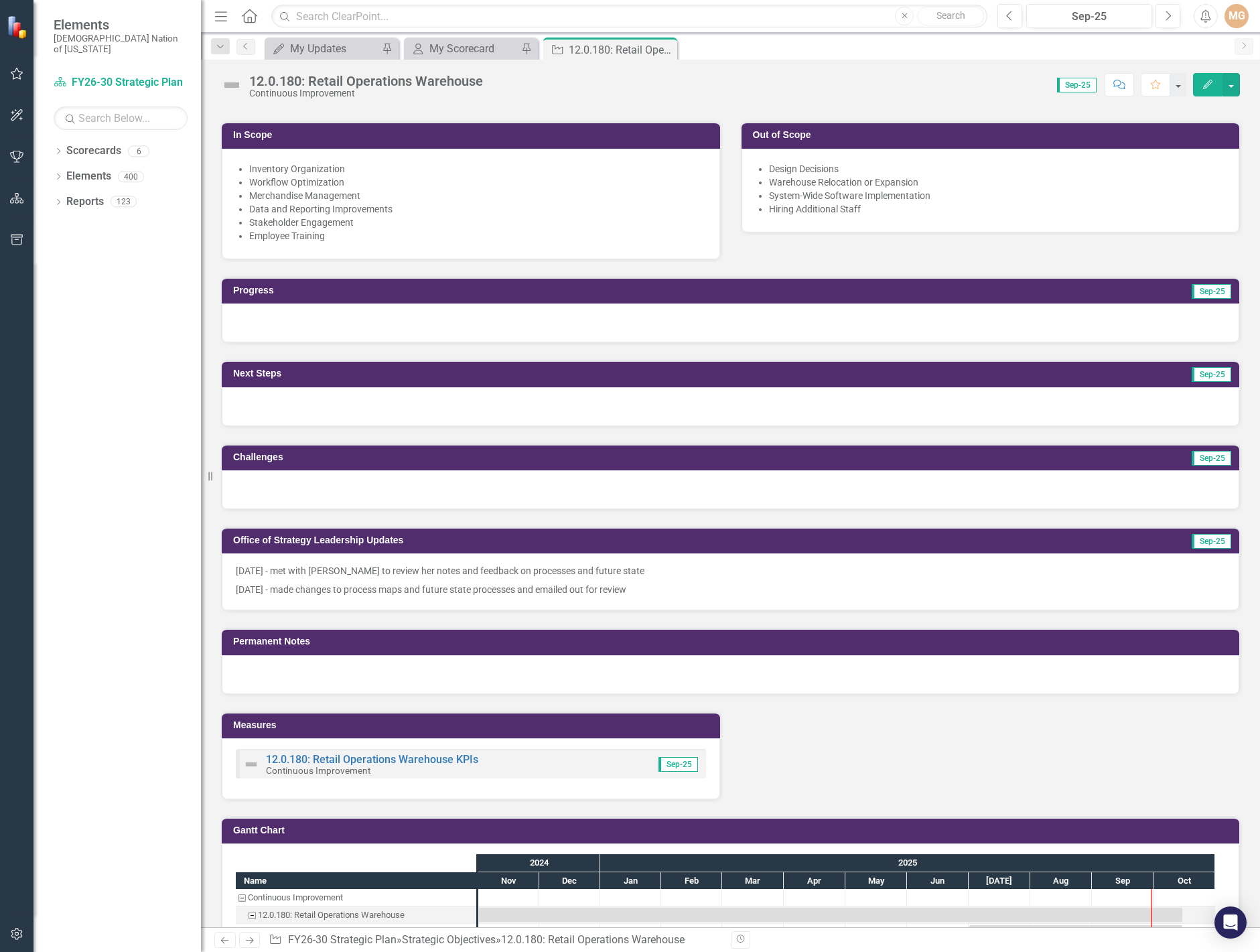
scroll to position [871, 0]
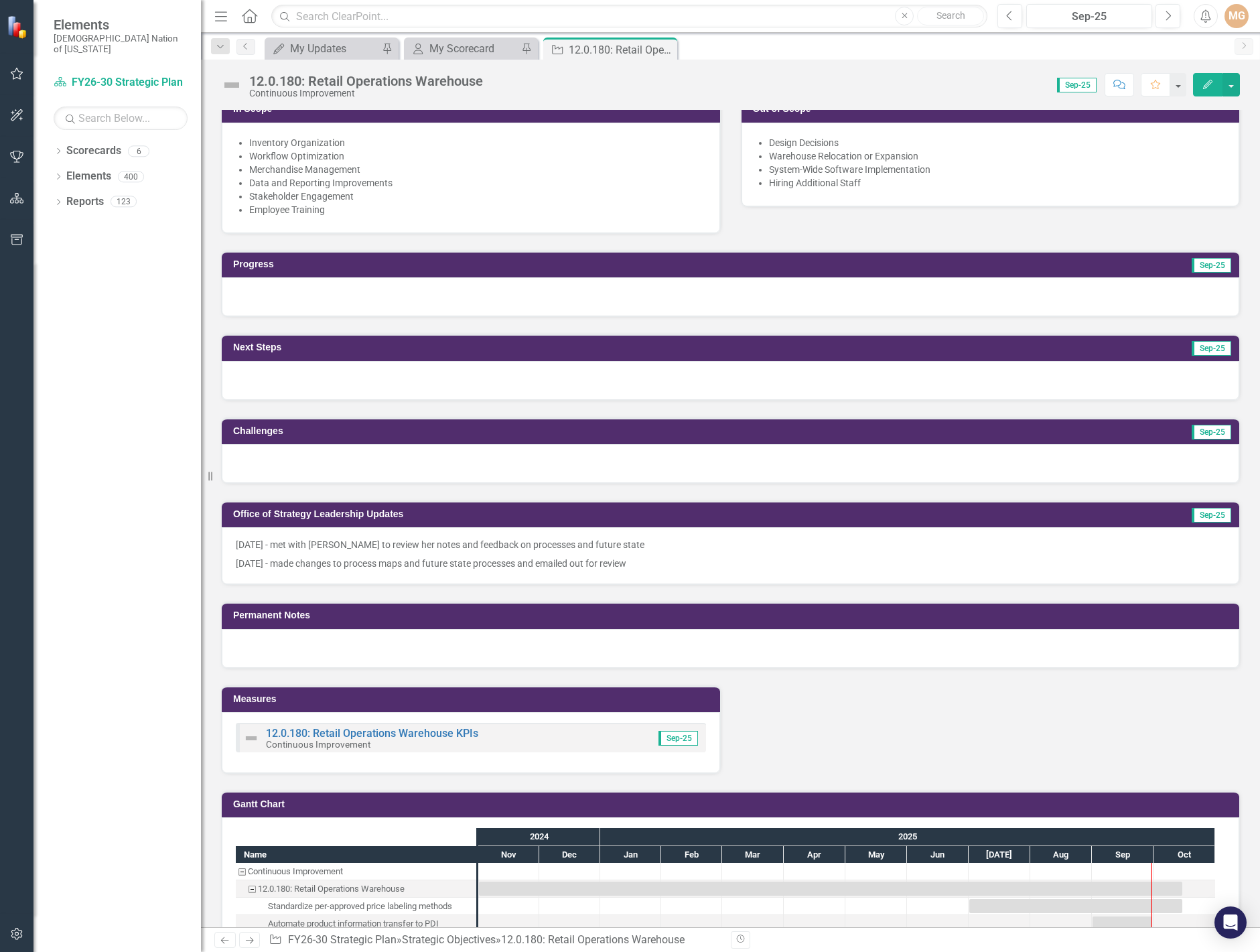
click at [482, 557] on p "9.3.25 - made changes to process maps and future state processes and emailed ou…" at bounding box center [730, 562] width 989 height 16
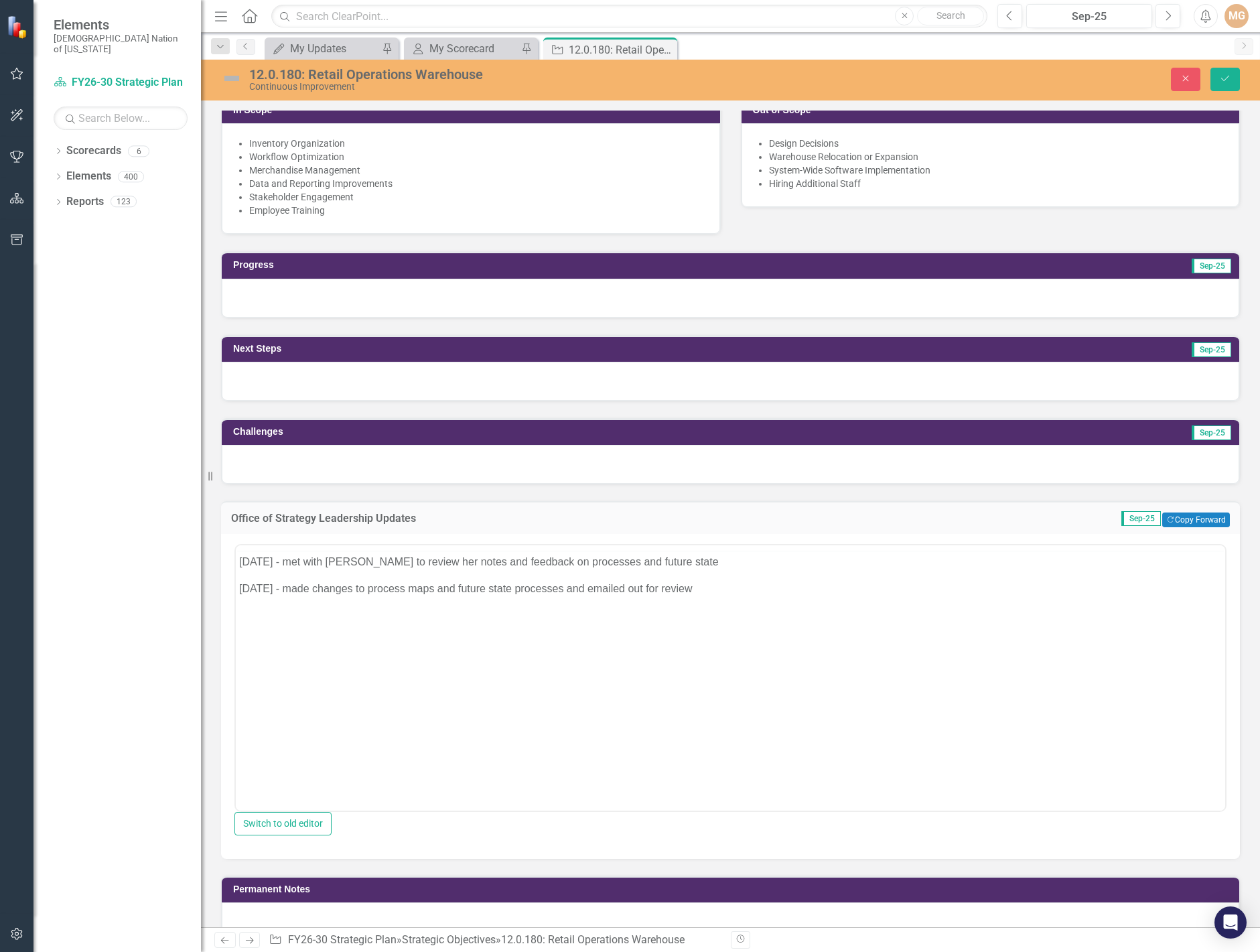
scroll to position [0, 0]
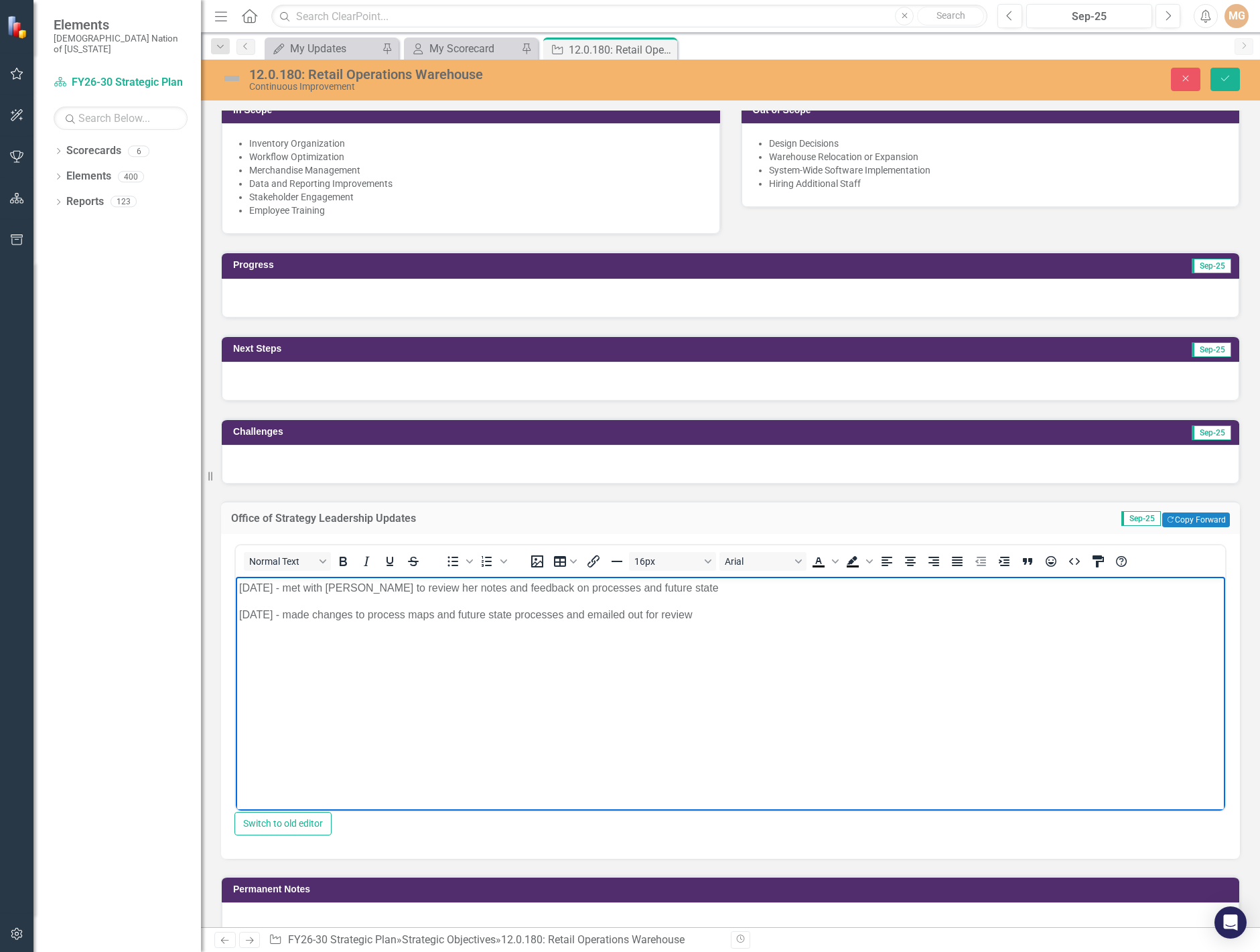
click at [707, 614] on p "9.3.25 - made changes to process maps and future state processes and emailed ou…" at bounding box center [730, 614] width 982 height 16
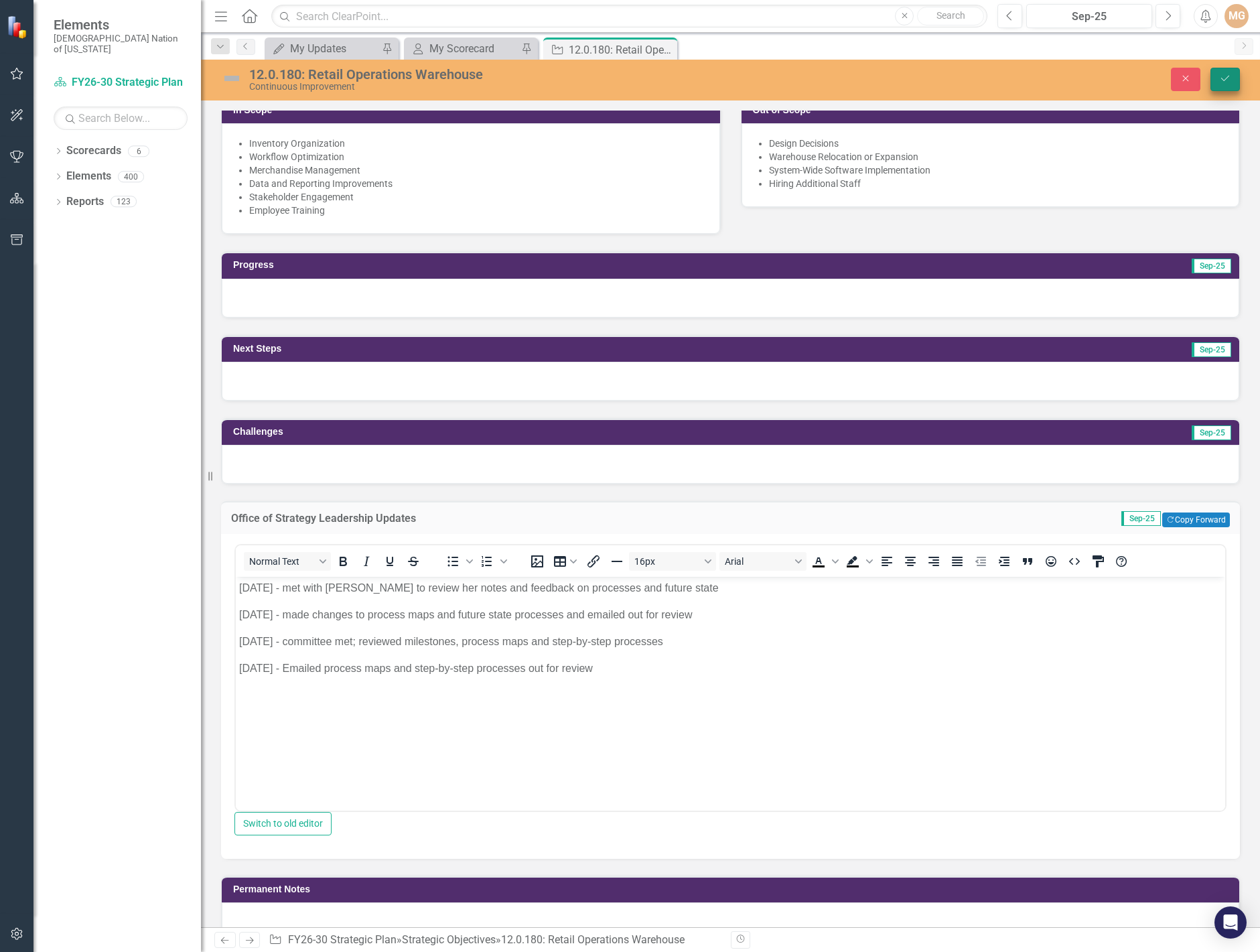
click at [1221, 89] on button "Save" at bounding box center [1225, 79] width 30 height 24
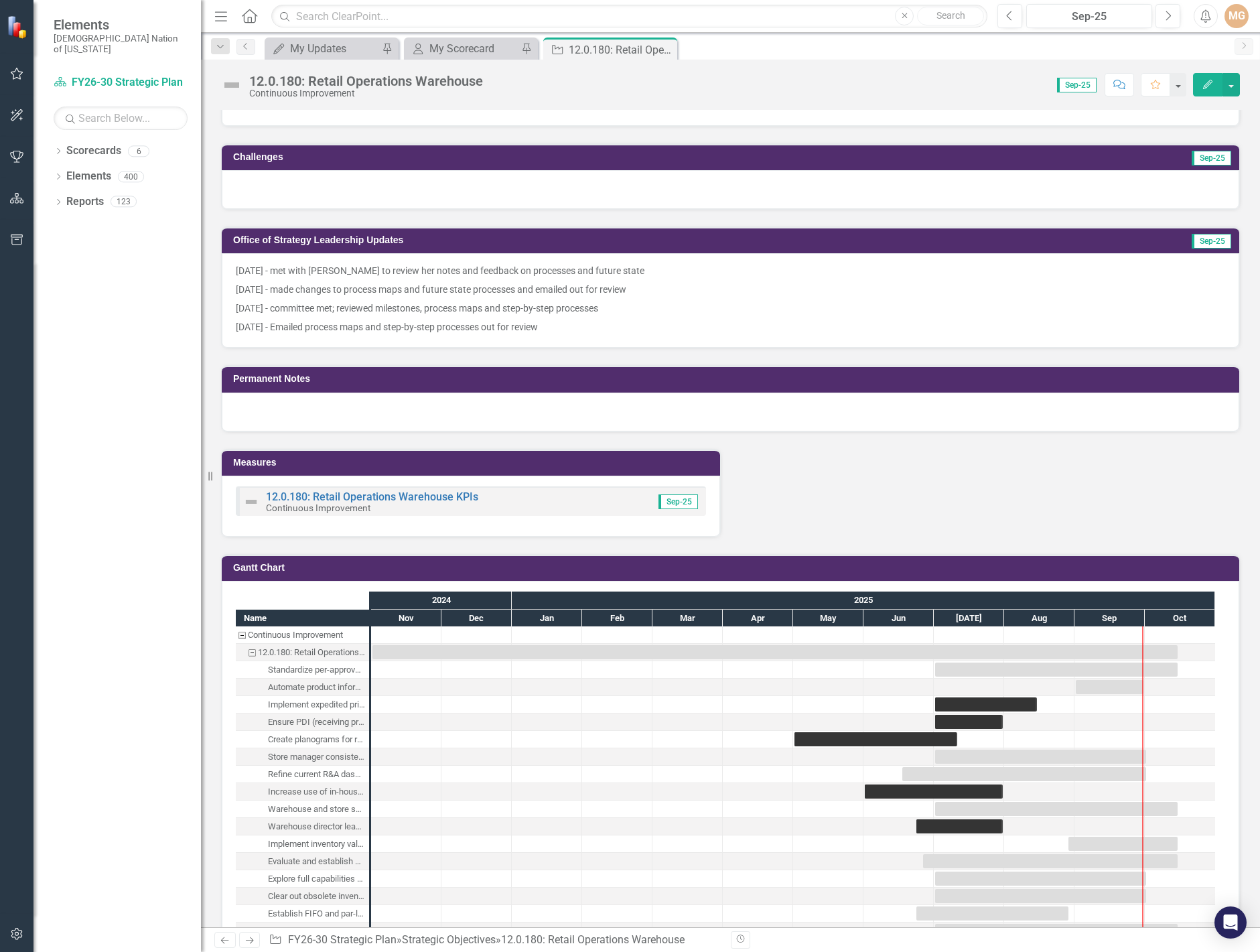
scroll to position [1139, 0]
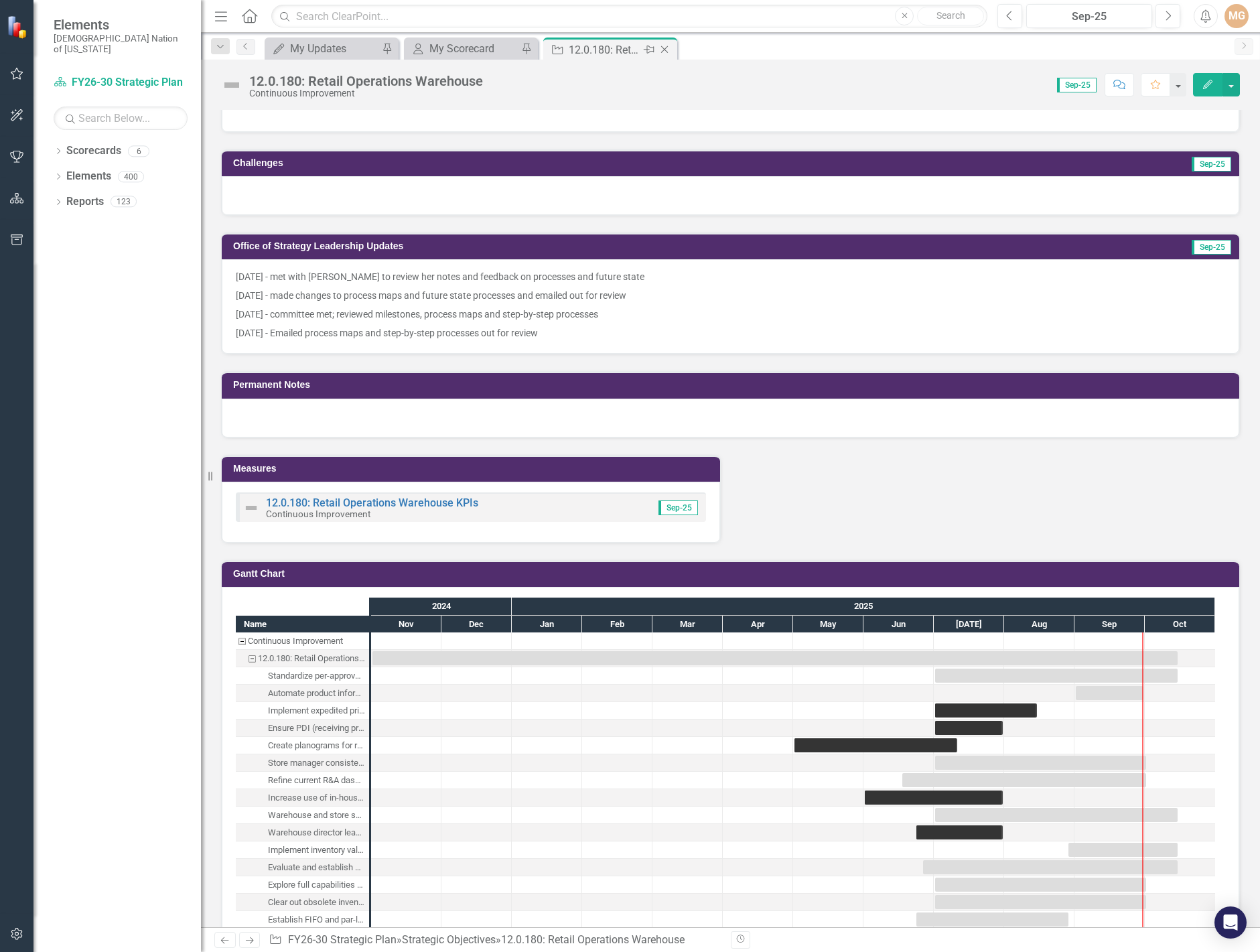
click at [666, 53] on icon "Close" at bounding box center [664, 49] width 13 height 11
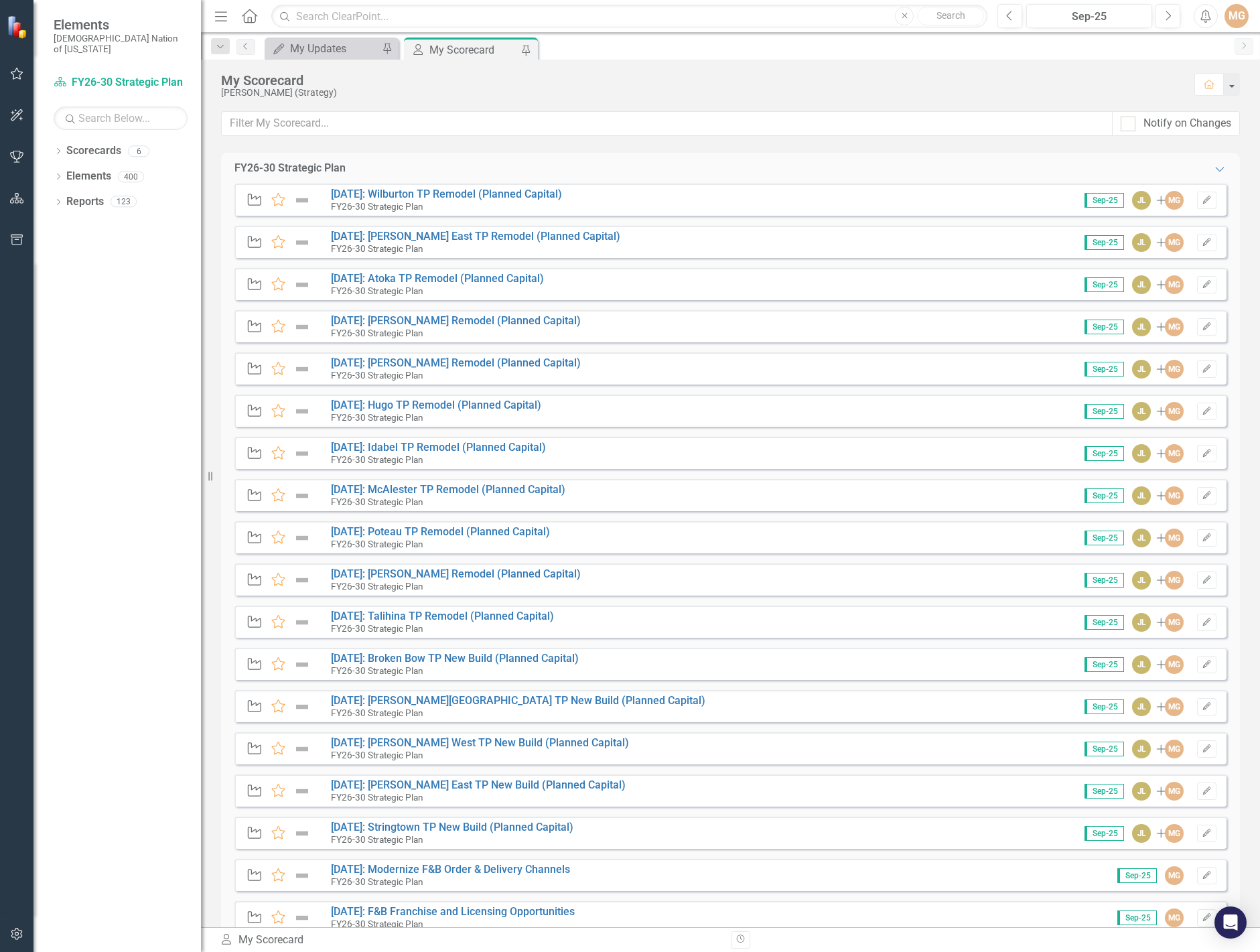
click at [232, 161] on div "FY26-30 Strategic Plan Expanded" at bounding box center [729, 168] width 1018 height 32
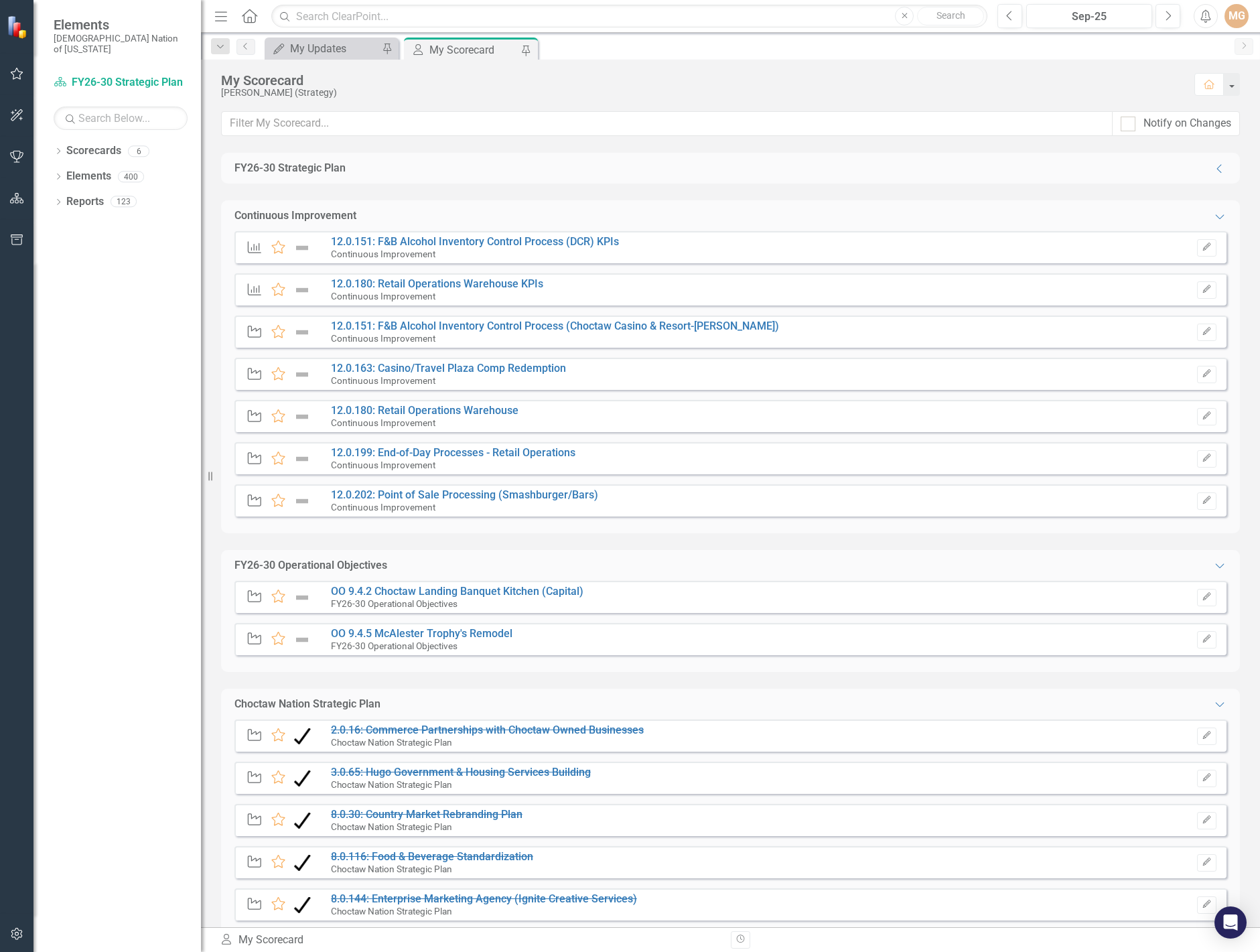
click at [232, 161] on div "FY26-30 Strategic Plan Collapse" at bounding box center [729, 168] width 1018 height 32
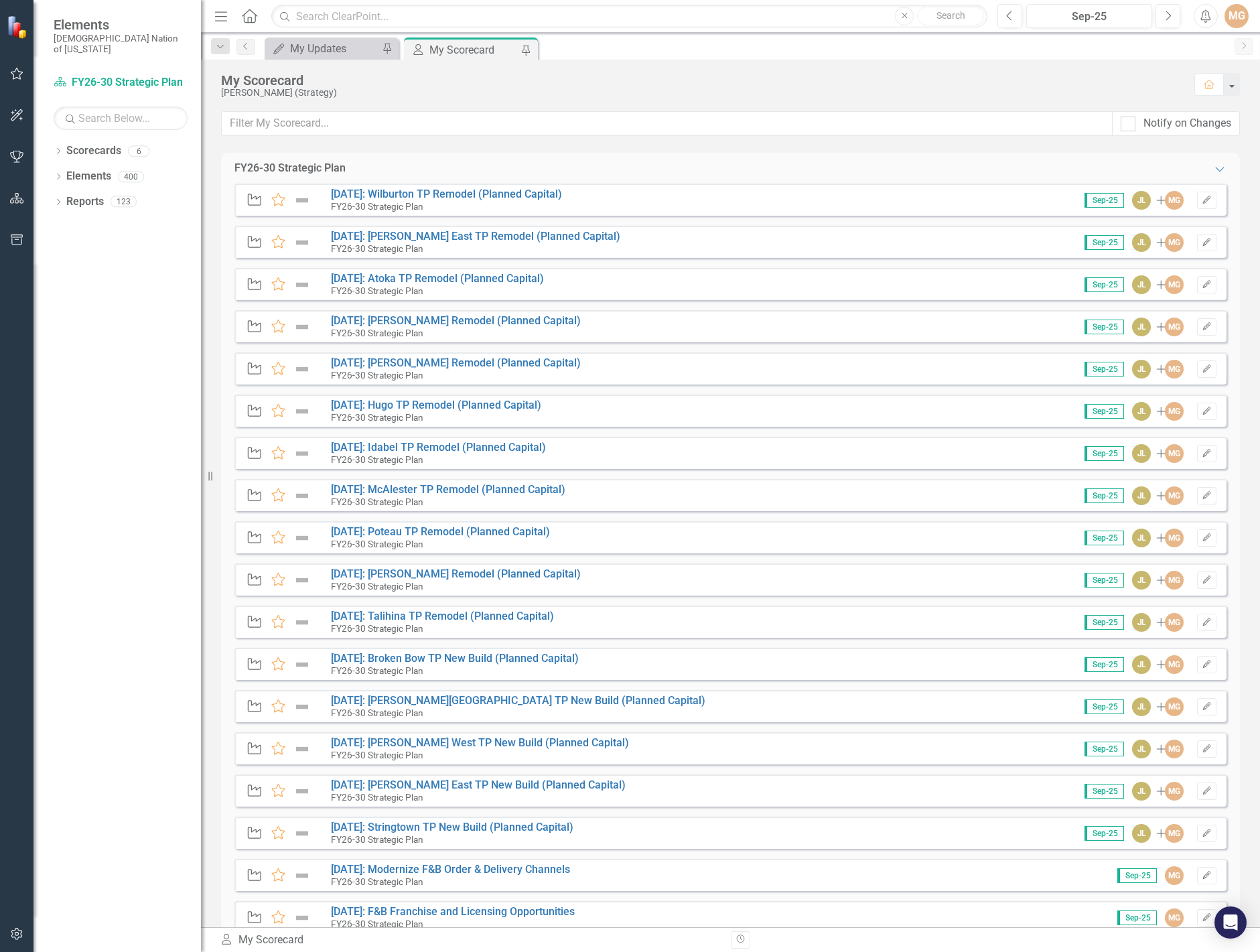
click at [567, 169] on div "FY26-30 Strategic Plan Expanded" at bounding box center [730, 169] width 992 height 16
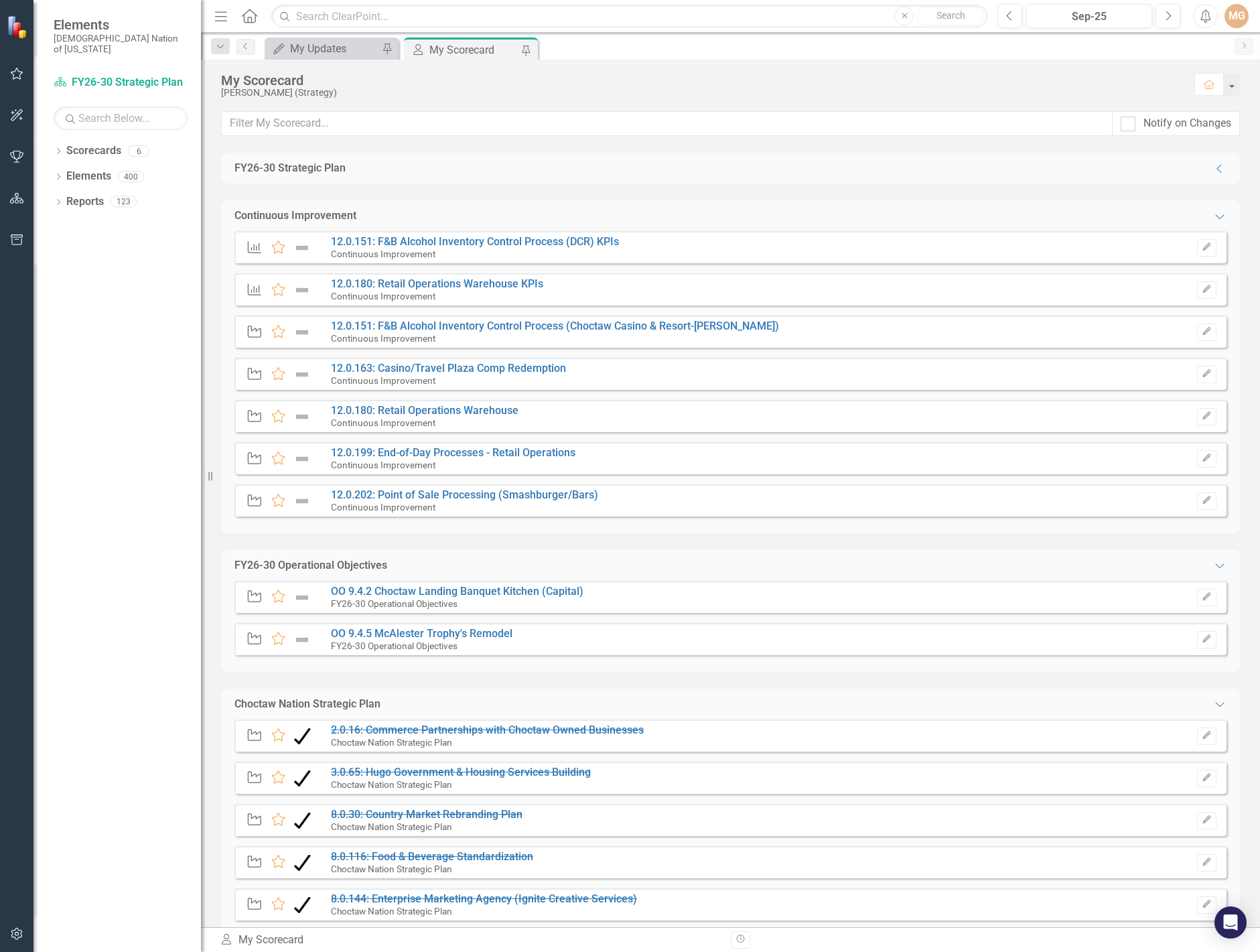
click at [584, 175] on div "FY26-30 Strategic Plan Collapse" at bounding box center [730, 169] width 992 height 16
